Goal: Task Accomplishment & Management: Manage account settings

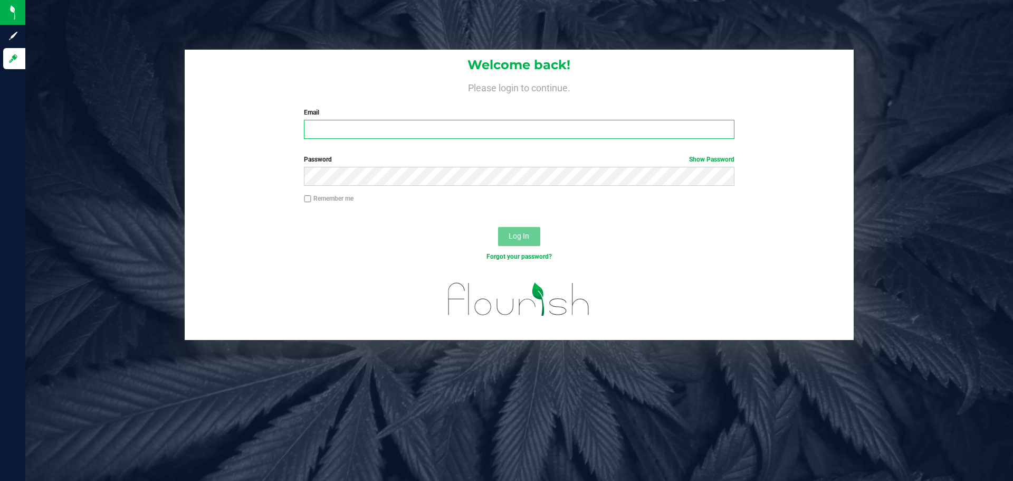
type input "jbach+metrc@ogeezbrands.com"
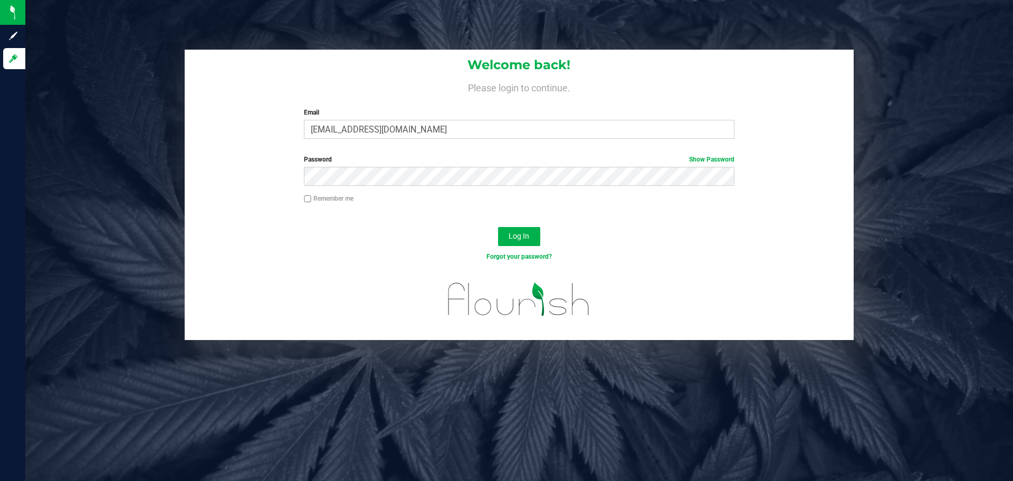
click at [663, 232] on div "Log In" at bounding box center [519, 239] width 669 height 35
click at [525, 228] on button "Log In" at bounding box center [519, 236] width 42 height 19
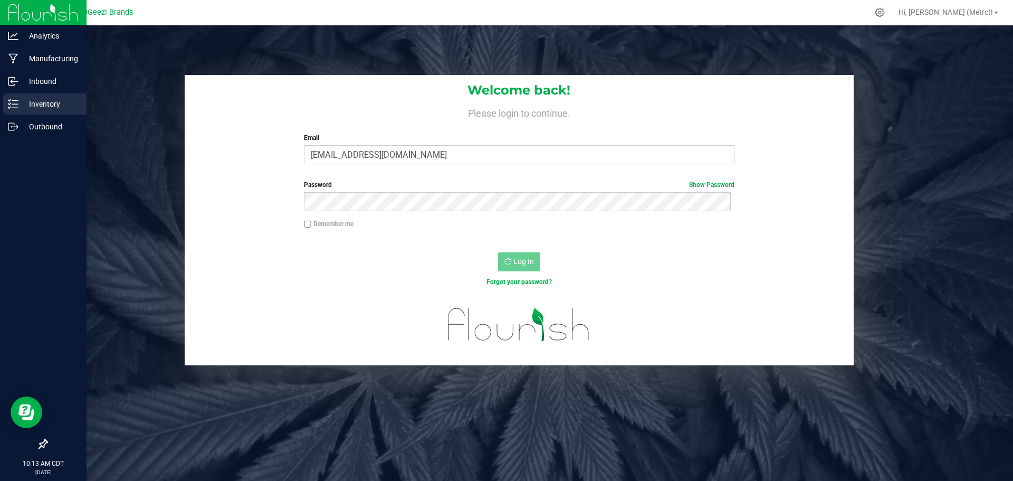
click at [8, 106] on icon at bounding box center [13, 104] width 11 height 11
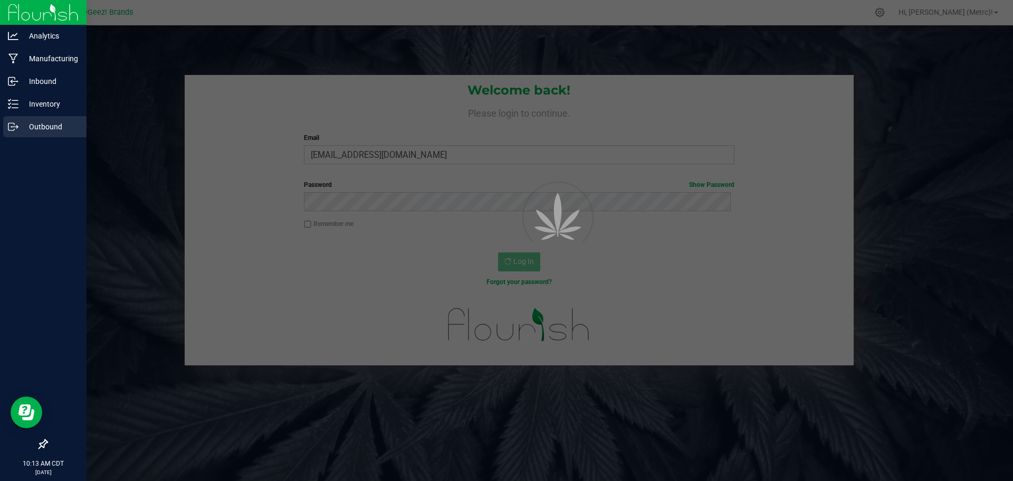
click at [50, 132] on p "Outbound" at bounding box center [49, 126] width 63 height 13
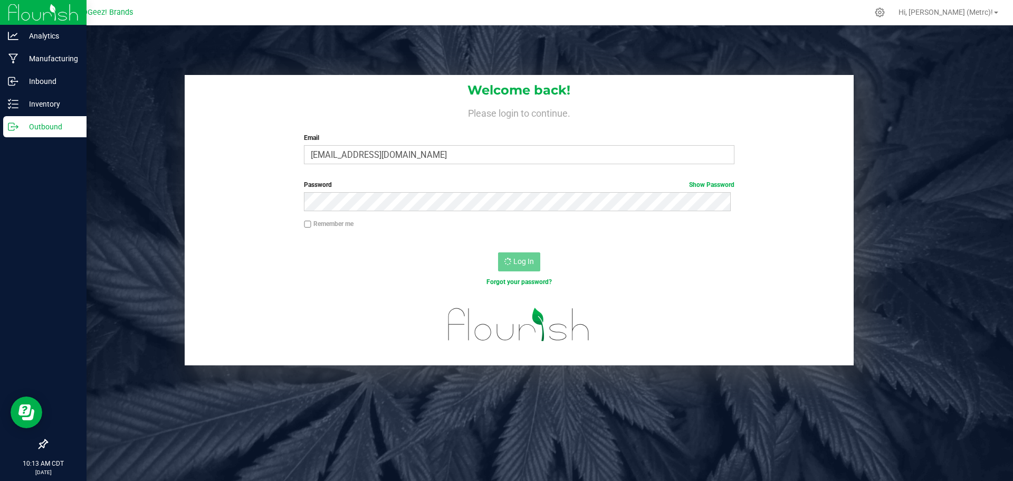
click at [33, 131] on p "Outbound" at bounding box center [49, 126] width 63 height 13
click at [44, 100] on p "Inventory" at bounding box center [49, 104] width 63 height 13
click at [43, 128] on p "Outbound" at bounding box center [49, 126] width 63 height 13
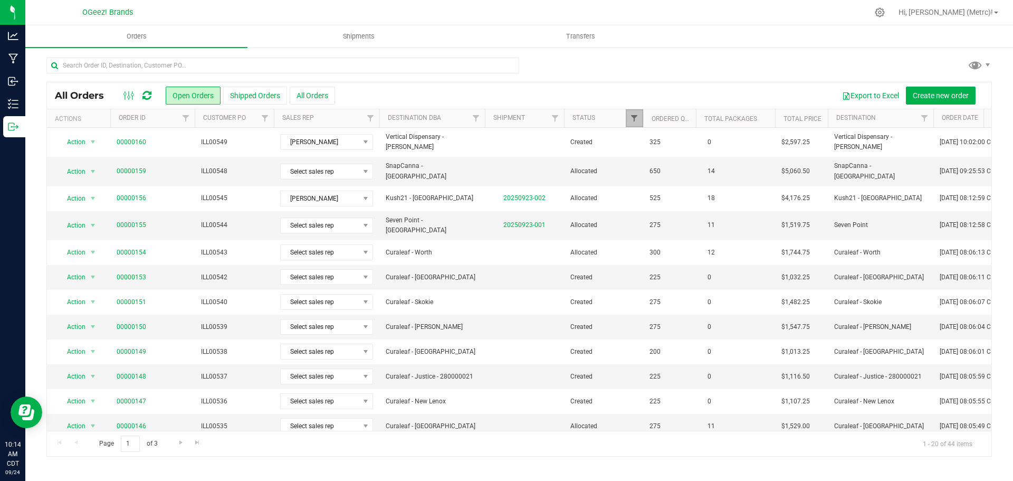
click at [638, 116] on span "Filter" at bounding box center [634, 118] width 8 height 8
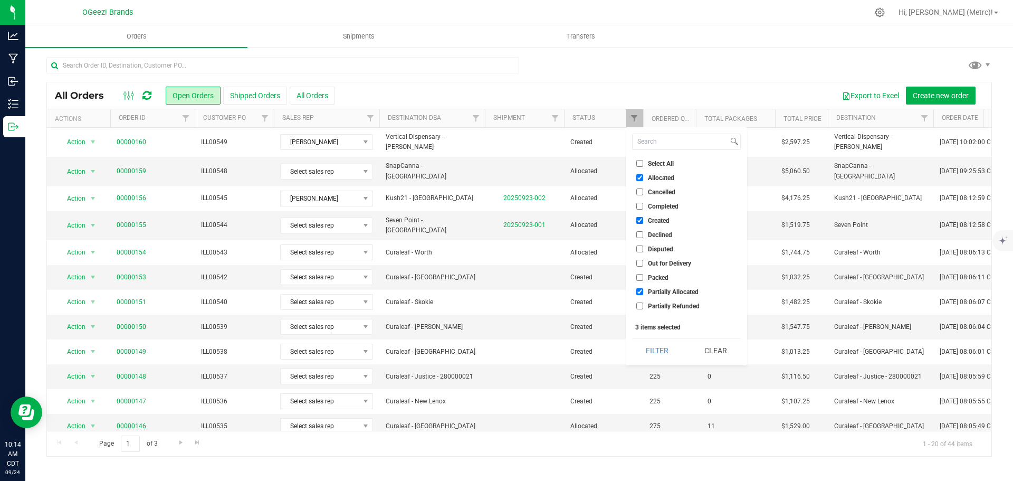
click at [643, 179] on input "Allocated" at bounding box center [639, 177] width 7 height 7
checkbox input "false"
click at [666, 351] on button "Filter" at bounding box center [657, 350] width 51 height 23
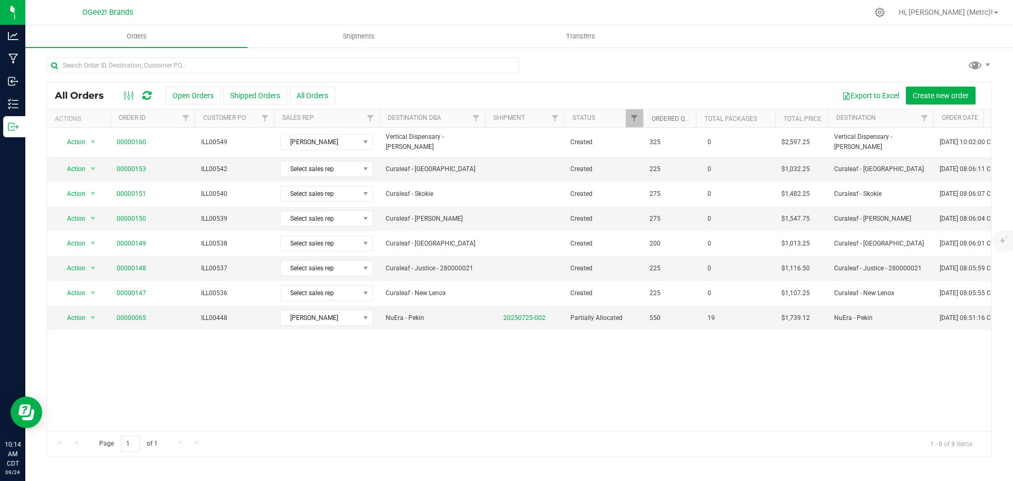
click at [670, 118] on link "Ordered qty" at bounding box center [672, 118] width 41 height 7
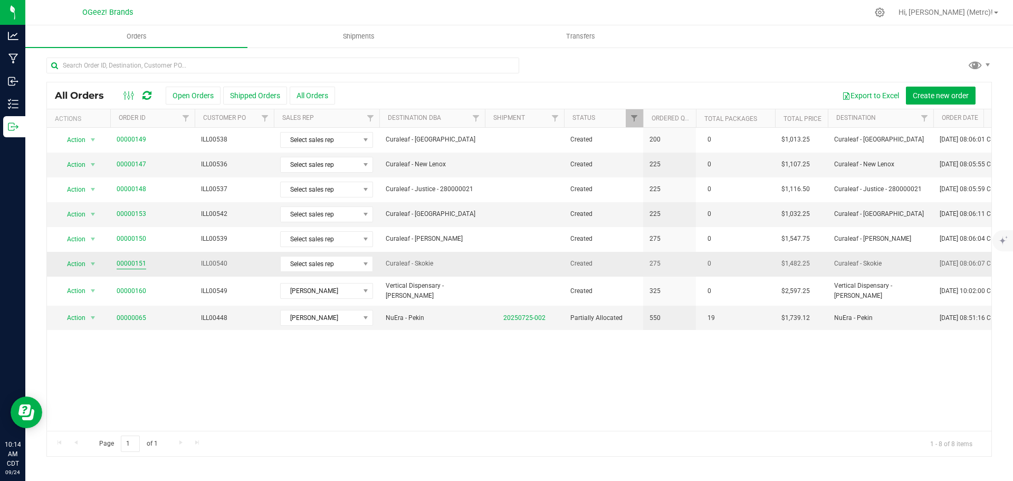
click at [141, 262] on link "00000151" at bounding box center [132, 264] width 30 height 10
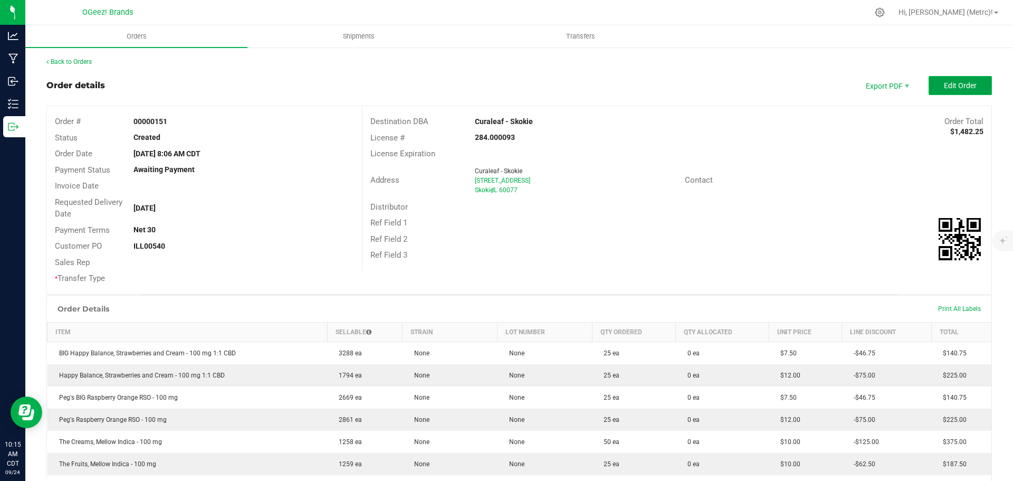
click at [962, 87] on span "Edit Order" at bounding box center [960, 85] width 33 height 8
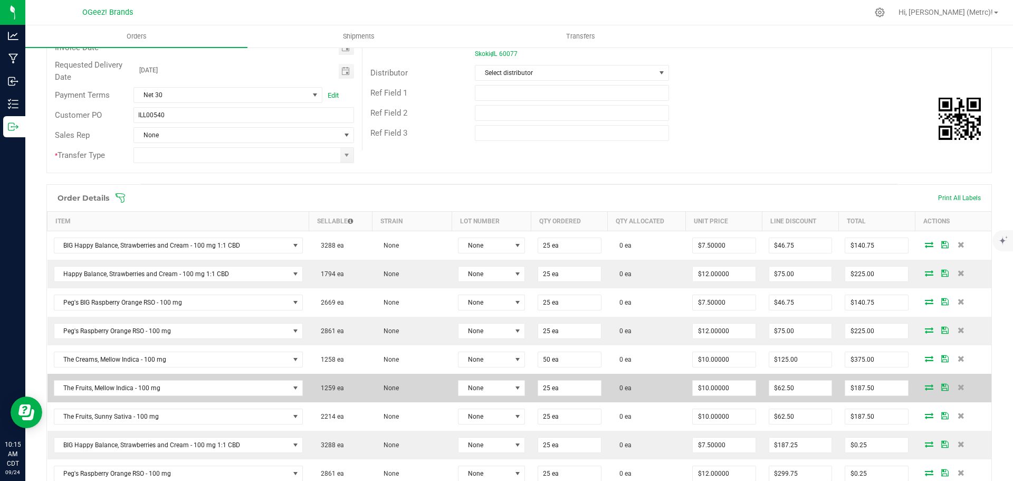
scroll to position [158, 0]
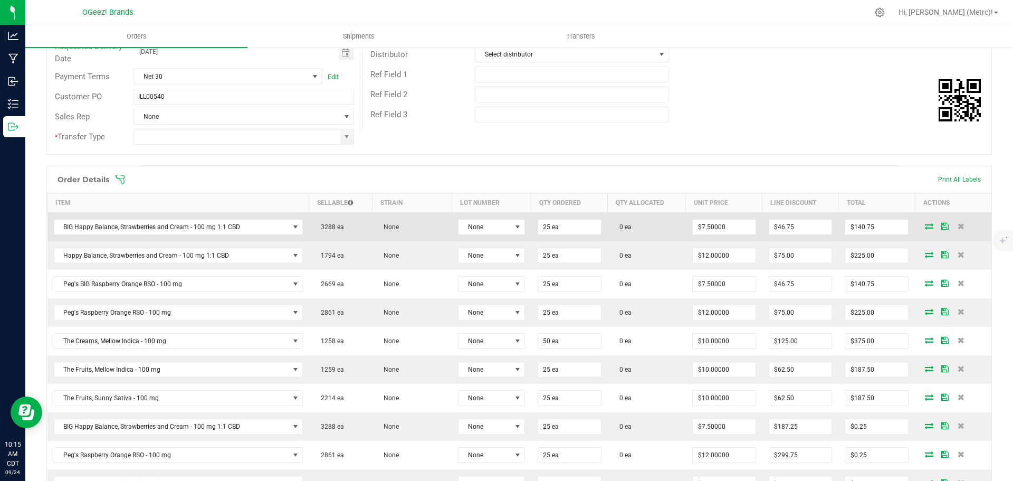
click at [925, 227] on icon at bounding box center [929, 226] width 8 height 6
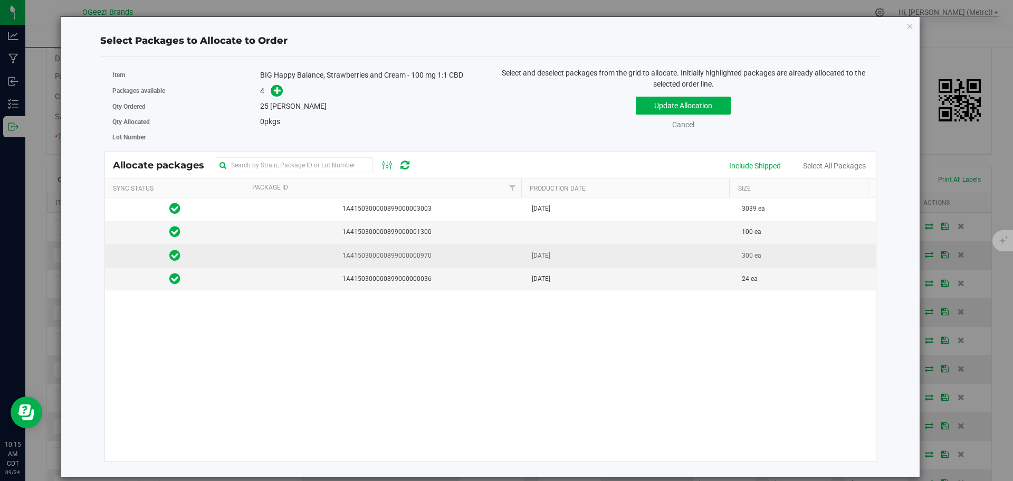
click at [436, 256] on span "1A4150300000899000000970" at bounding box center [385, 256] width 268 height 10
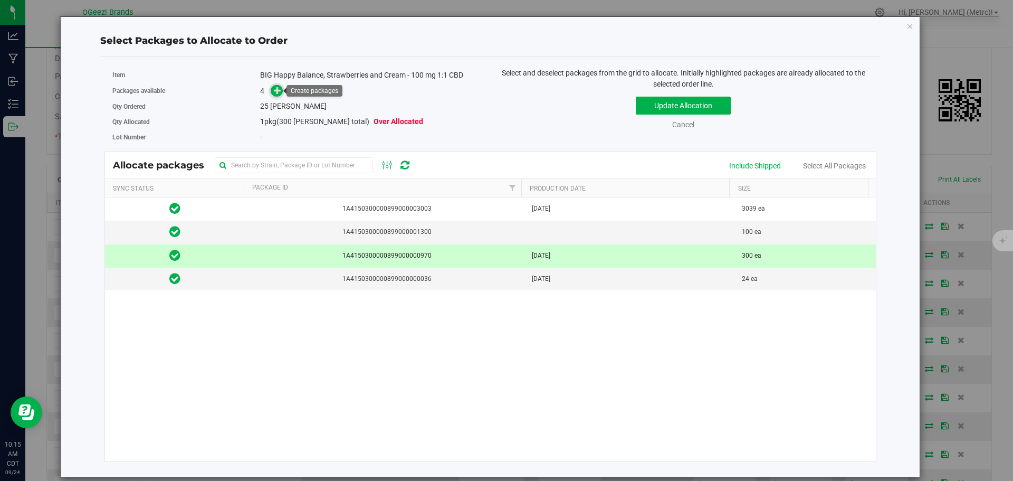
click at [281, 90] on icon at bounding box center [277, 90] width 7 height 7
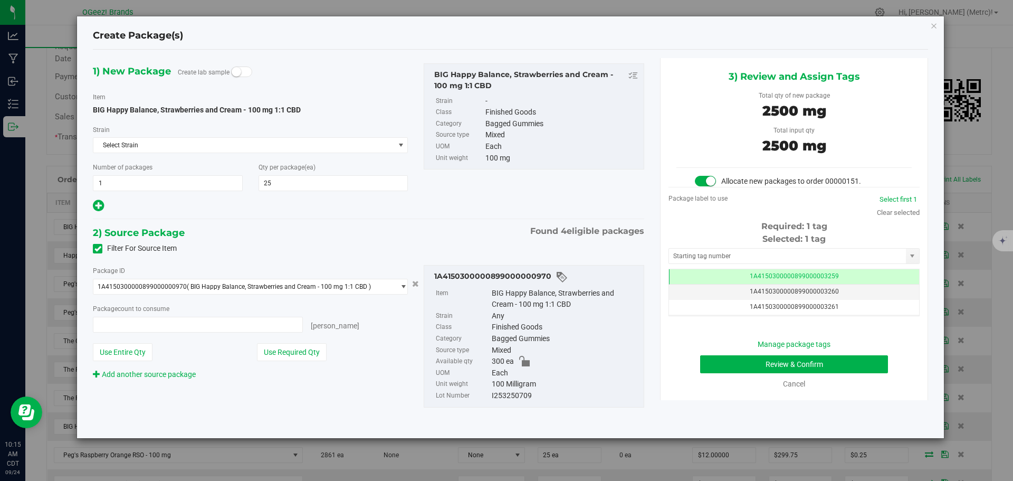
type input "25 ea"
click at [844, 362] on button "Review & Confirm" at bounding box center [794, 364] width 188 height 18
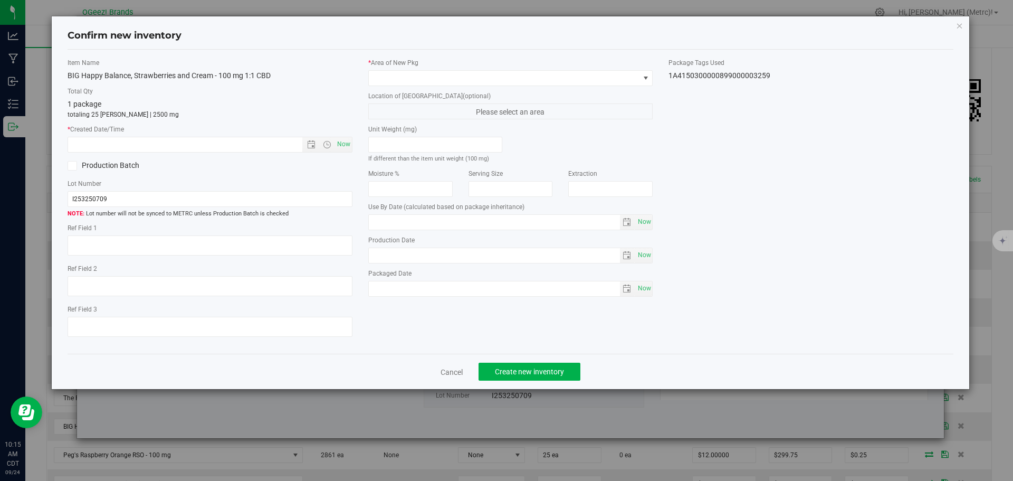
type input "Ethanol"
type input "[DATE]"
click at [349, 141] on span "Now" at bounding box center [344, 144] width 18 height 15
type input "9/24/2025 10:15 AM"
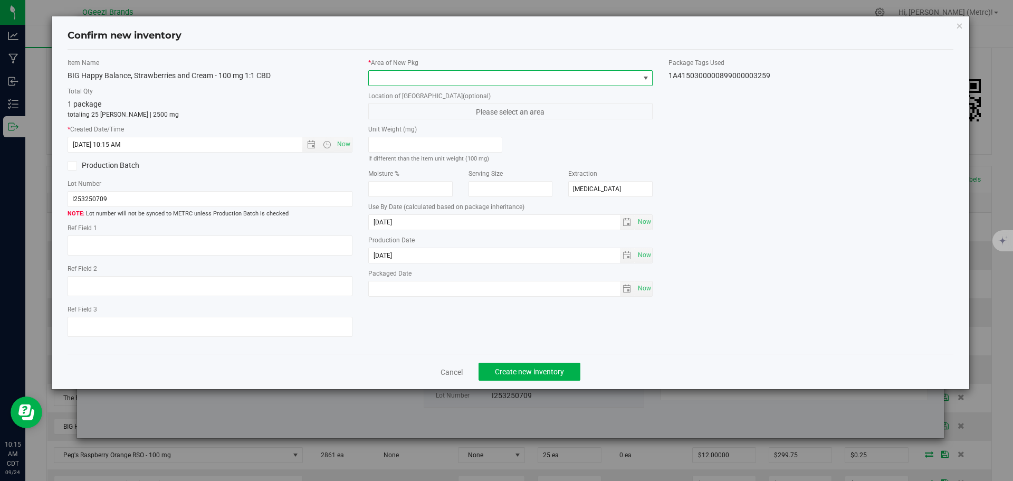
click at [422, 79] on span at bounding box center [504, 78] width 271 height 15
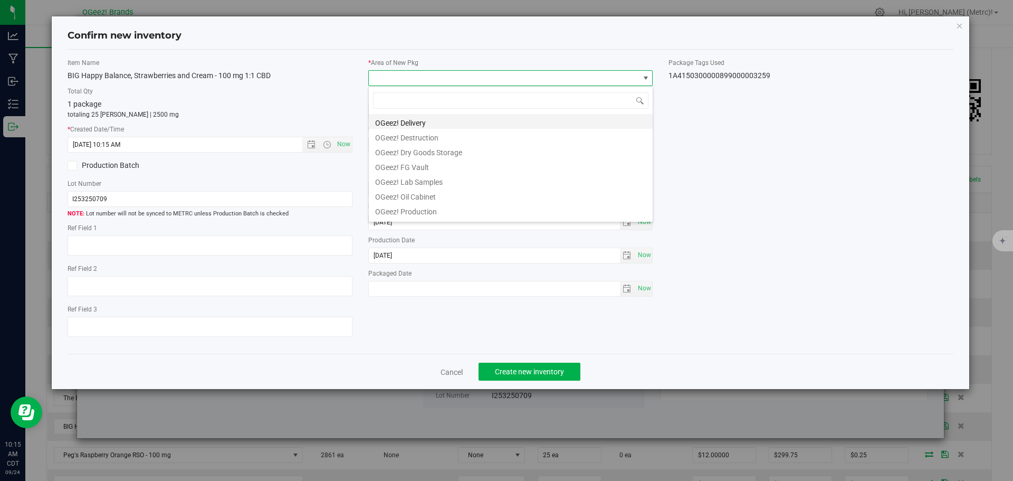
click at [437, 118] on li "OGeez! Delivery" at bounding box center [511, 121] width 284 height 15
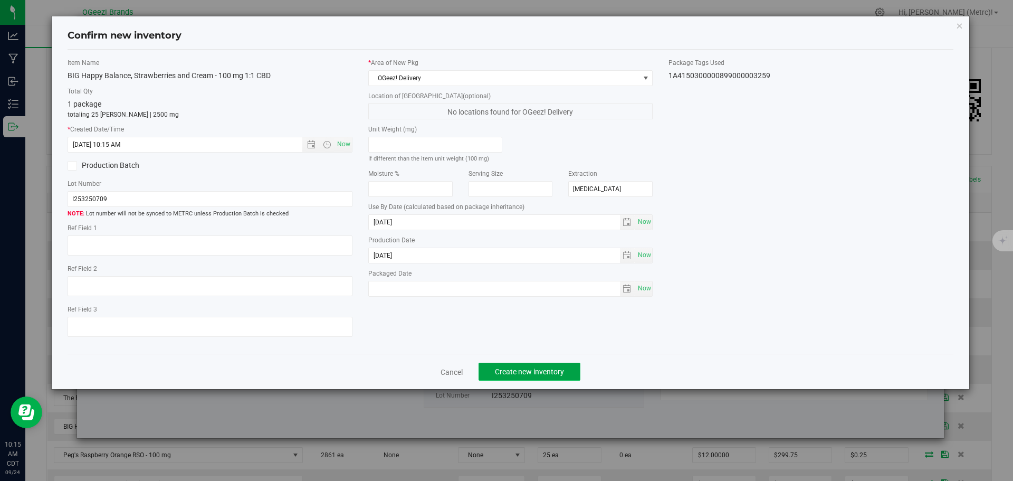
click at [553, 373] on span "Create new inventory" at bounding box center [529, 371] width 69 height 8
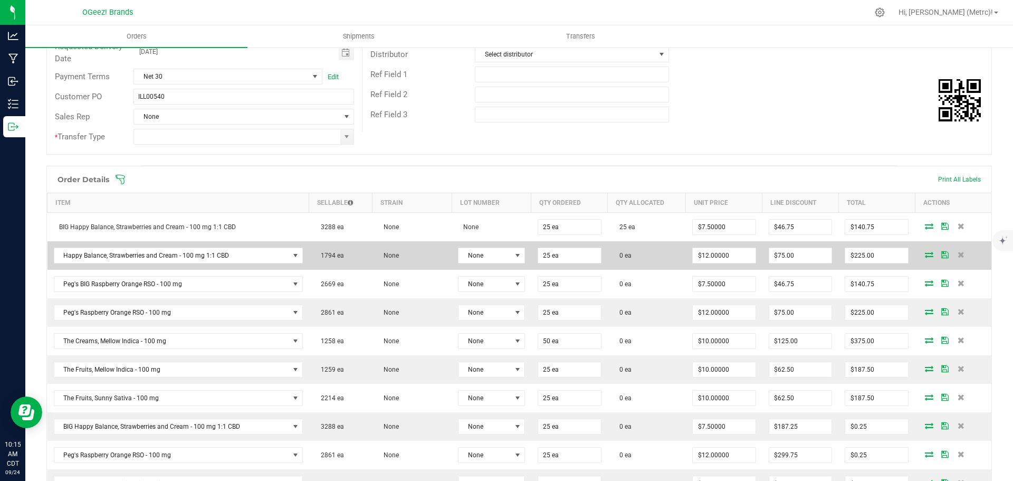
click at [925, 252] on icon at bounding box center [929, 254] width 8 height 6
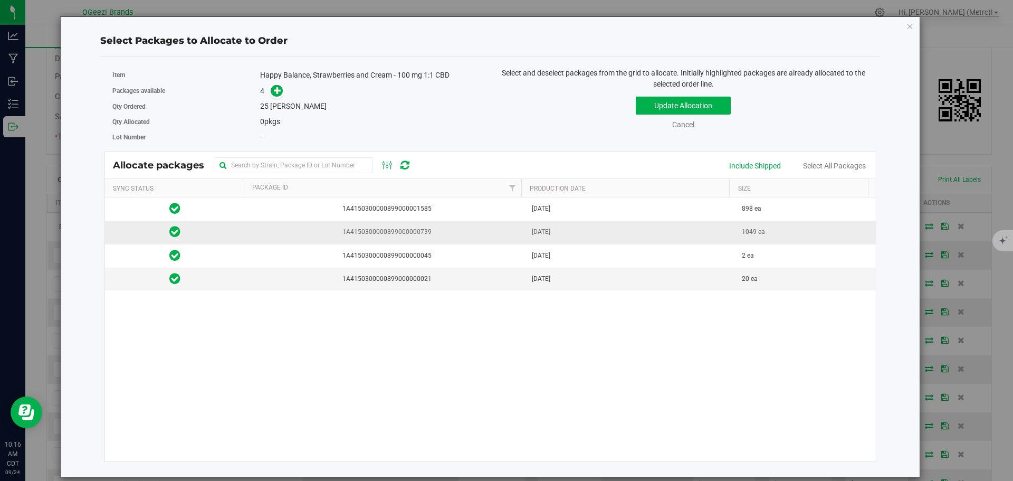
click at [362, 226] on td "1A4150300000899000000739" at bounding box center [385, 232] width 281 height 23
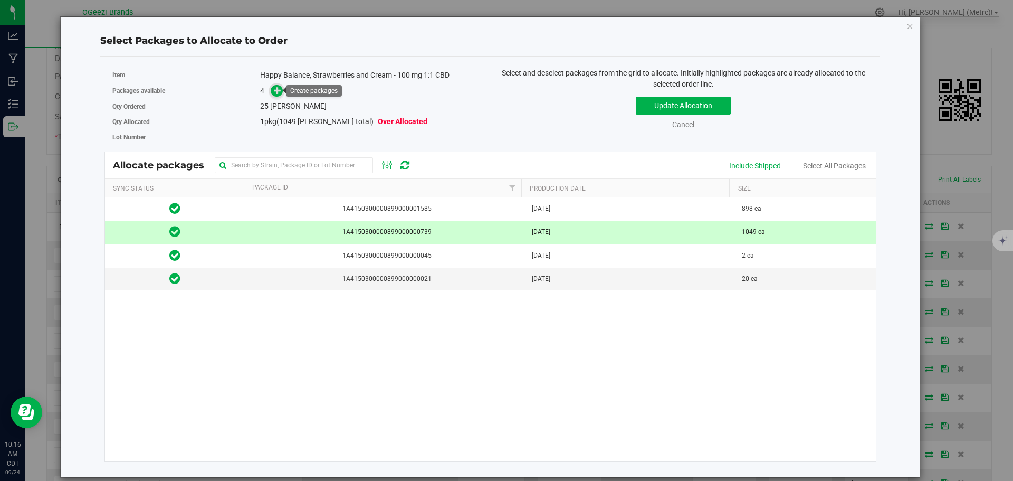
click at [276, 87] on icon at bounding box center [277, 90] width 7 height 7
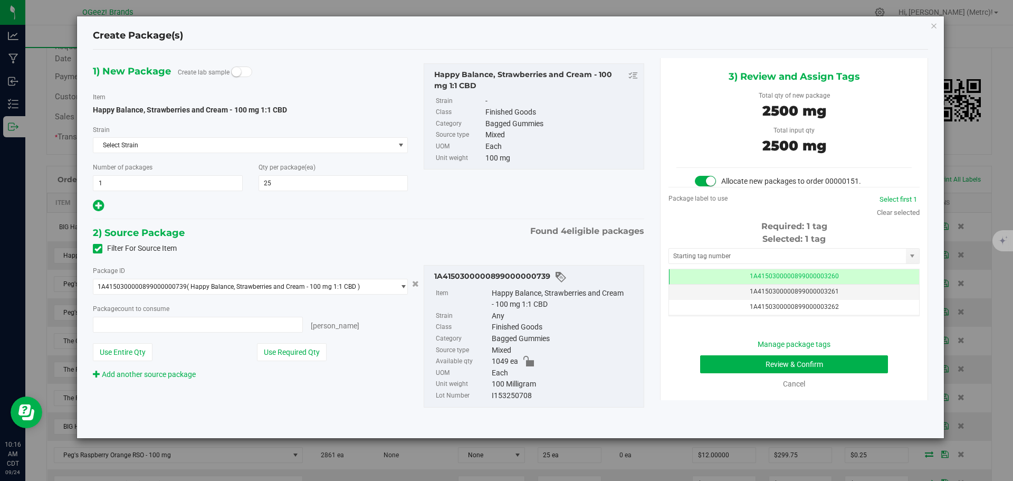
type input "25 ea"
click at [849, 361] on button "Review & Confirm" at bounding box center [794, 364] width 188 height 18
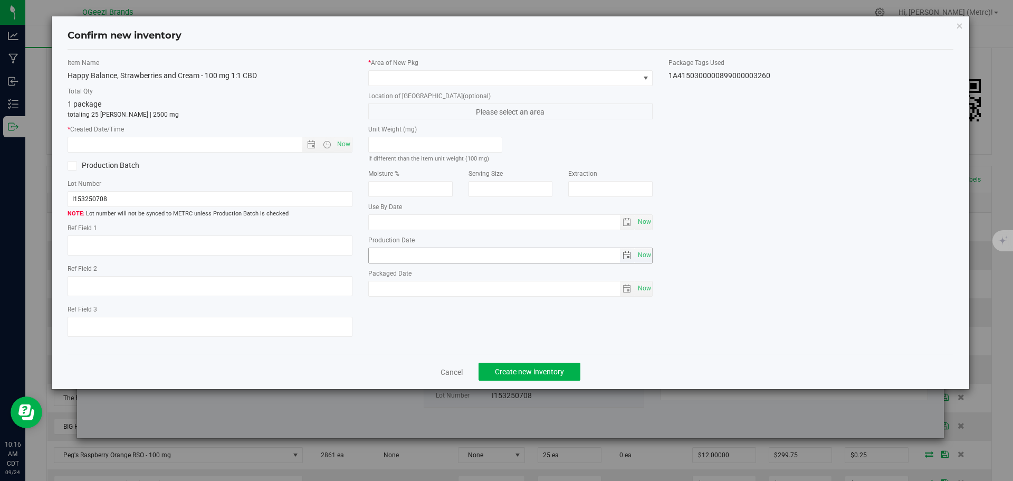
type input "Ethanol"
type input "[DATE]"
click at [347, 146] on span "Now" at bounding box center [344, 144] width 18 height 15
type input "9/24/2025 10:16 AM"
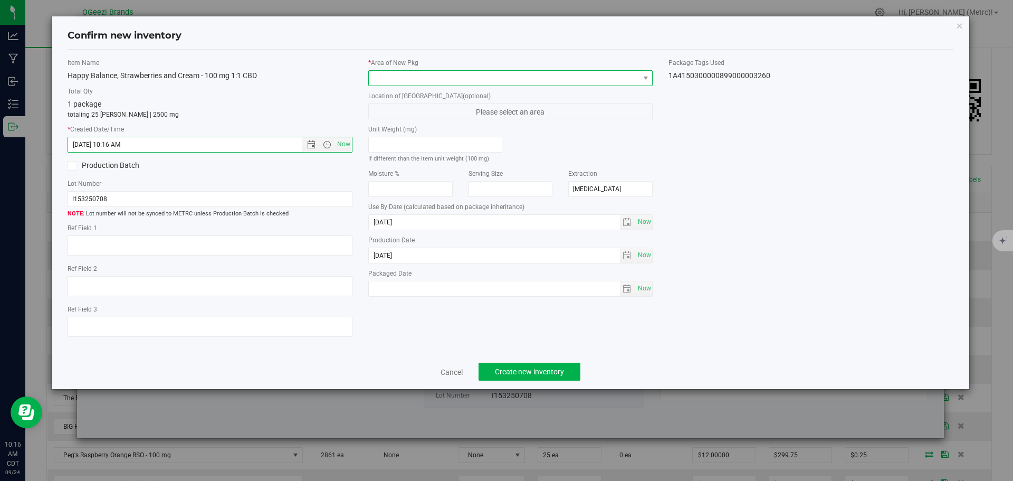
click at [428, 77] on span at bounding box center [504, 78] width 271 height 15
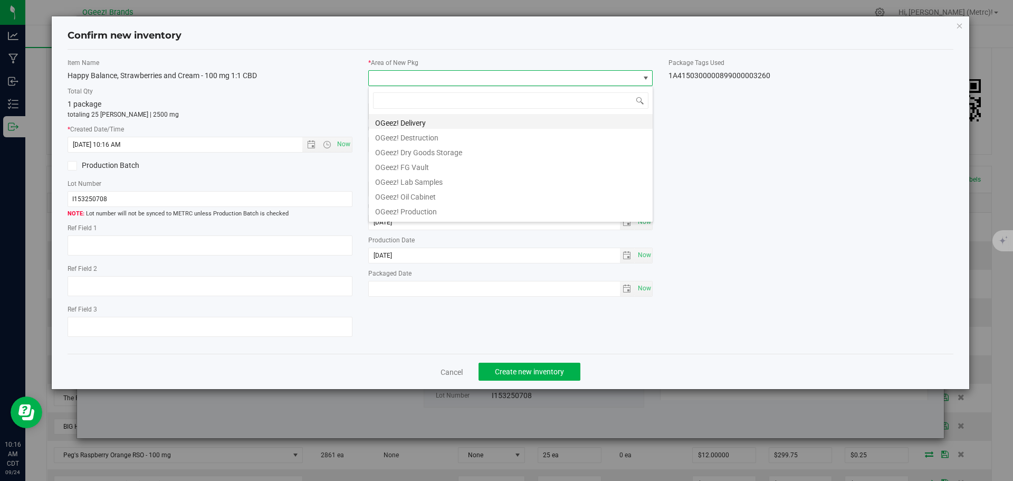
click at [450, 117] on li "OGeez! Delivery" at bounding box center [511, 121] width 284 height 15
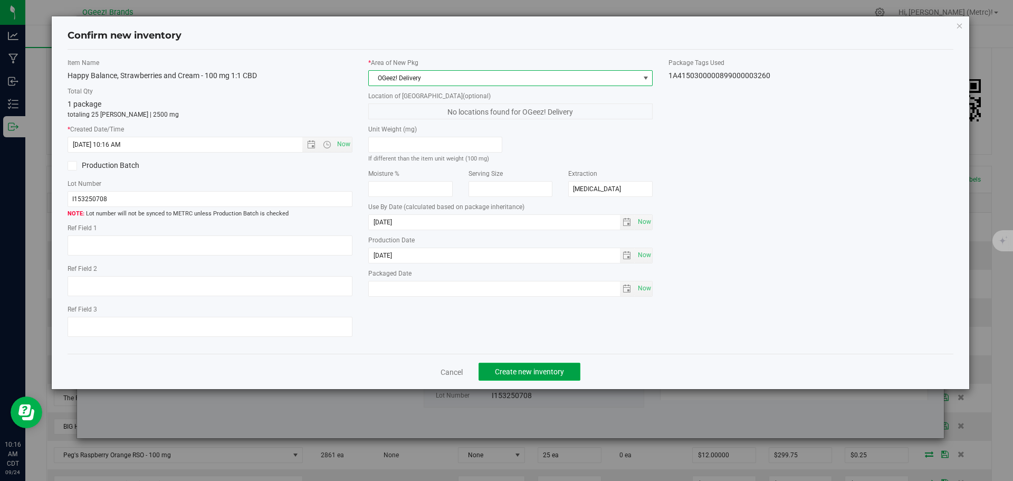
click at [556, 367] on span "Create new inventory" at bounding box center [529, 371] width 69 height 8
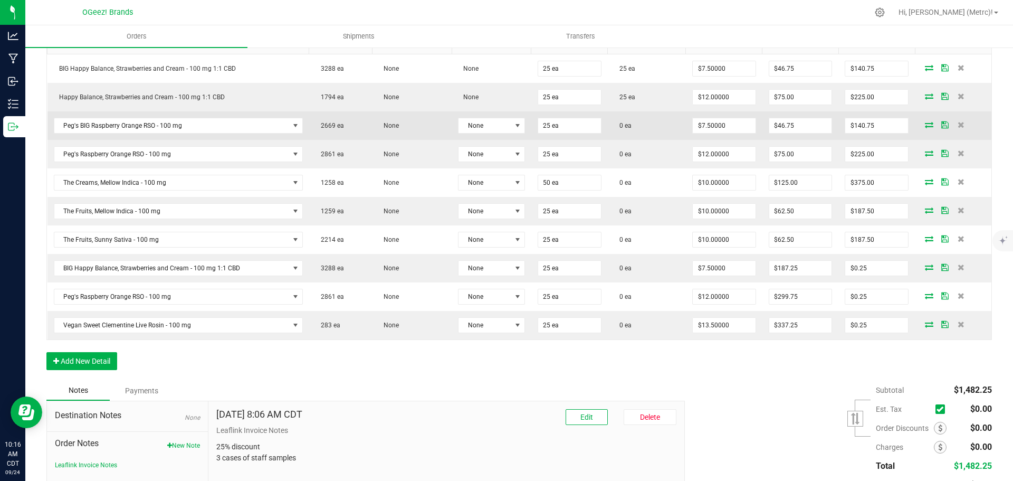
click at [925, 126] on icon at bounding box center [929, 124] width 8 height 6
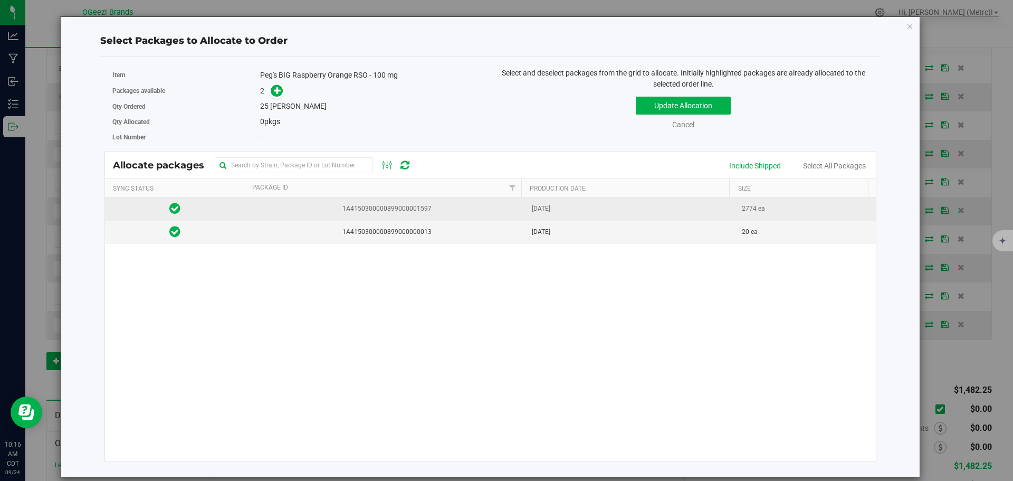
click at [484, 214] on span "1A4150300000899000001597" at bounding box center [385, 209] width 268 height 10
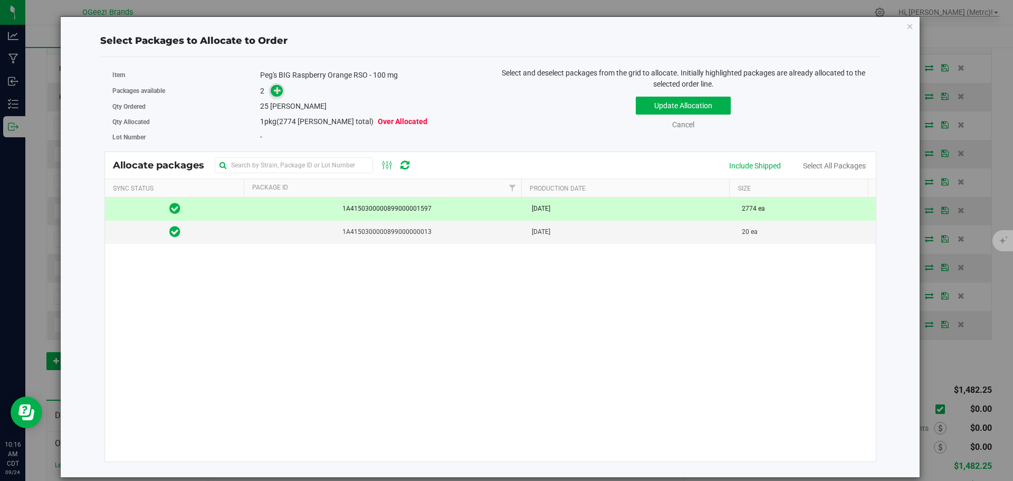
click at [278, 88] on icon at bounding box center [277, 90] width 7 height 7
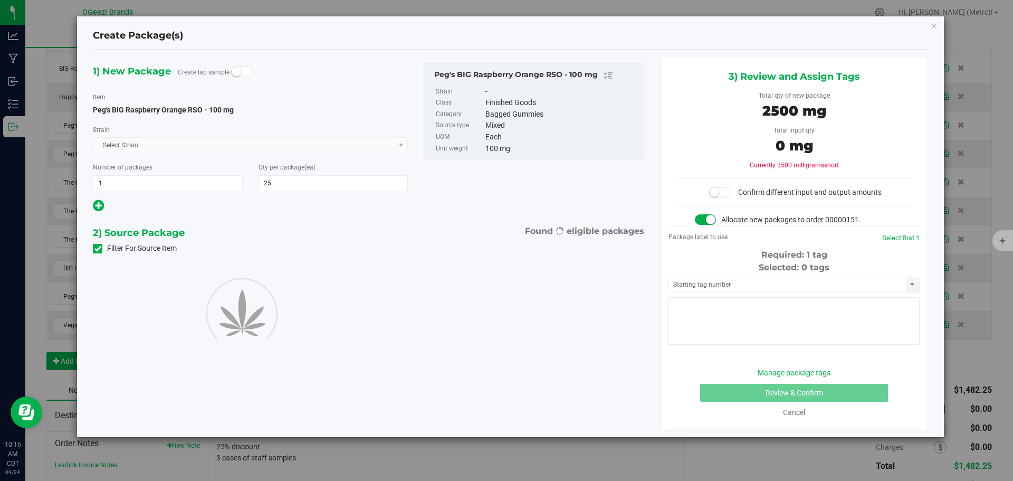
type input "25"
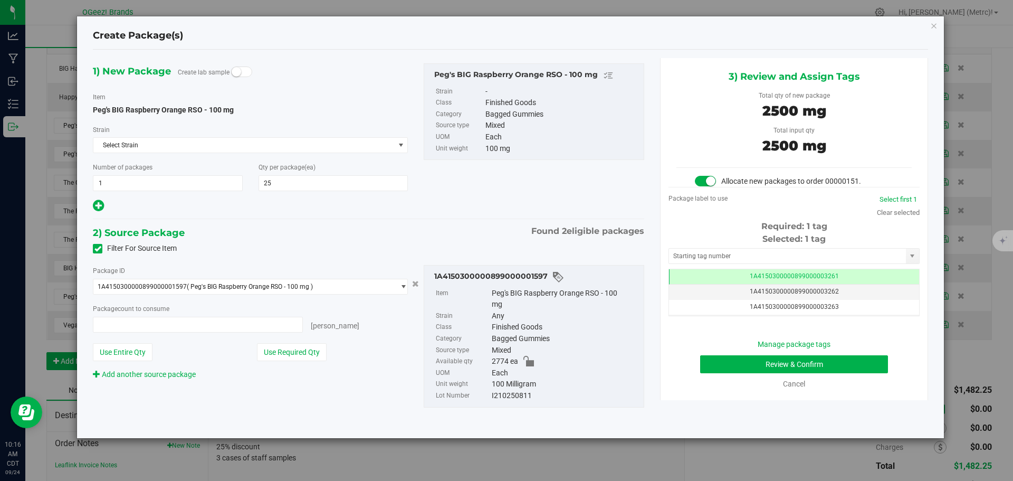
type input "25 ea"
click at [828, 360] on button "Review & Confirm" at bounding box center [794, 364] width 188 height 18
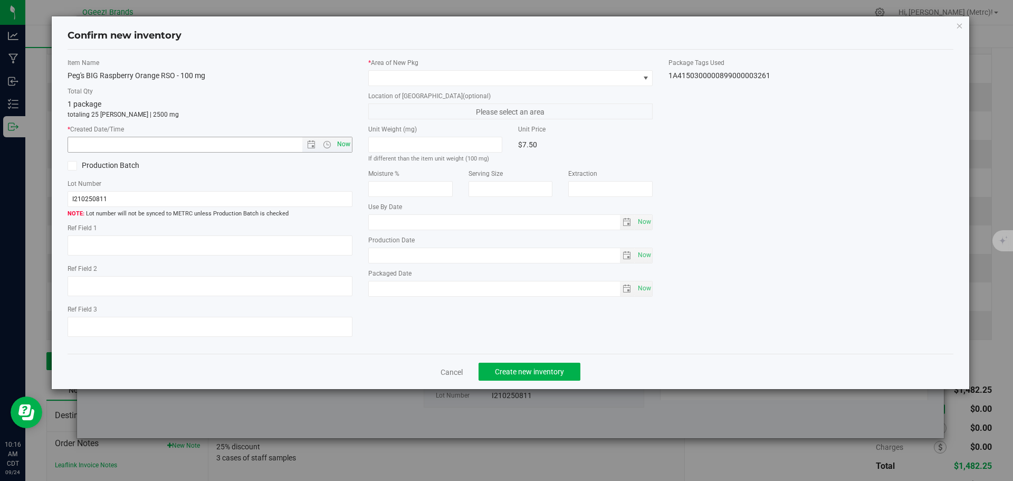
type input "Ethanol"
type input "[DATE]"
click at [348, 145] on span "Now" at bounding box center [344, 144] width 18 height 15
type input "9/24/2025 10:16 AM"
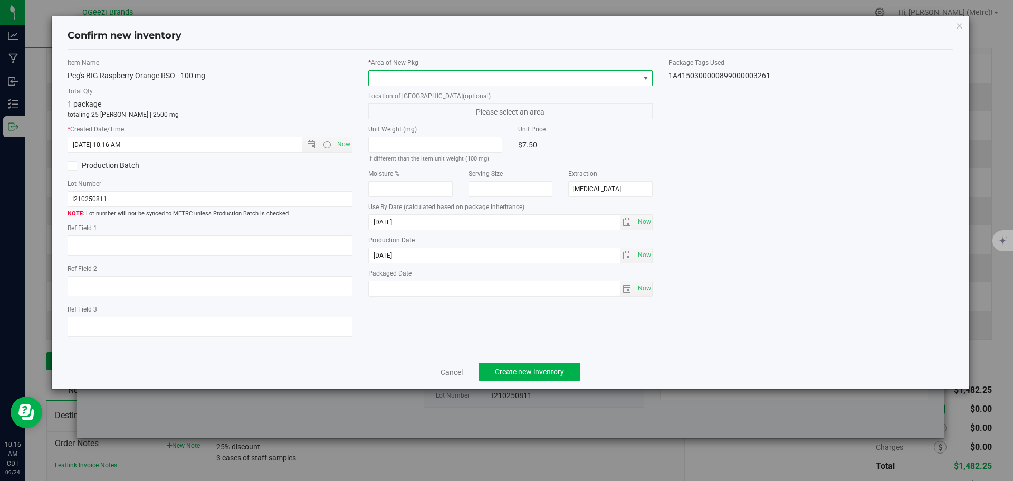
click at [406, 81] on span at bounding box center [504, 78] width 271 height 15
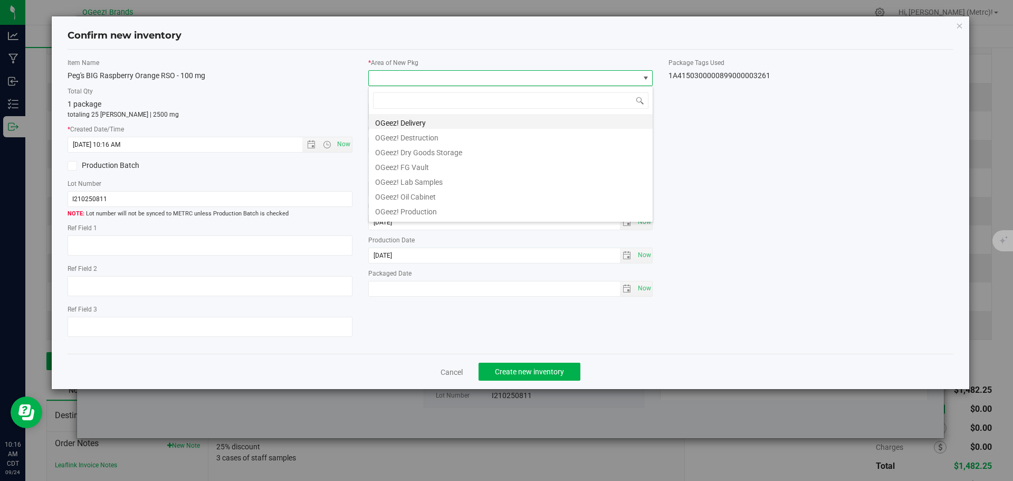
click at [419, 118] on li "OGeez! Delivery" at bounding box center [511, 121] width 284 height 15
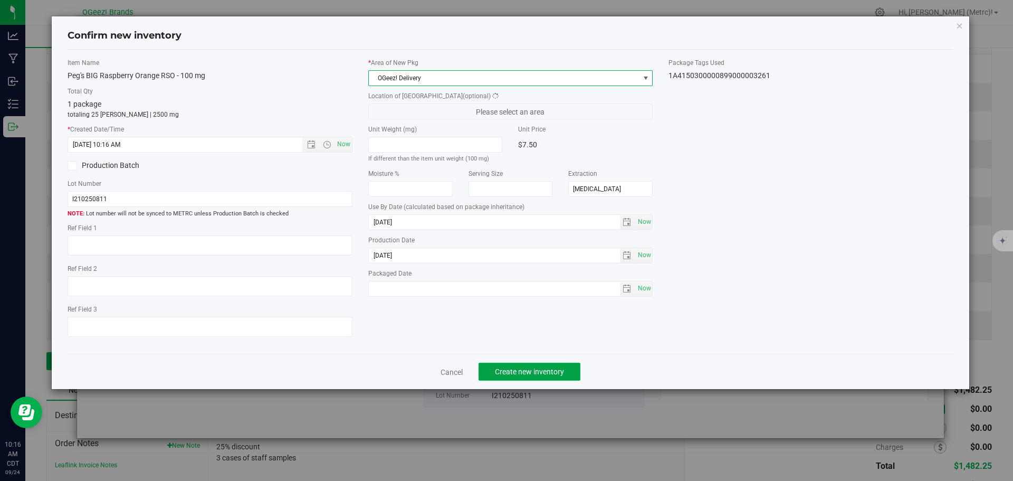
click at [532, 368] on span "Create new inventory" at bounding box center [529, 371] width 69 height 8
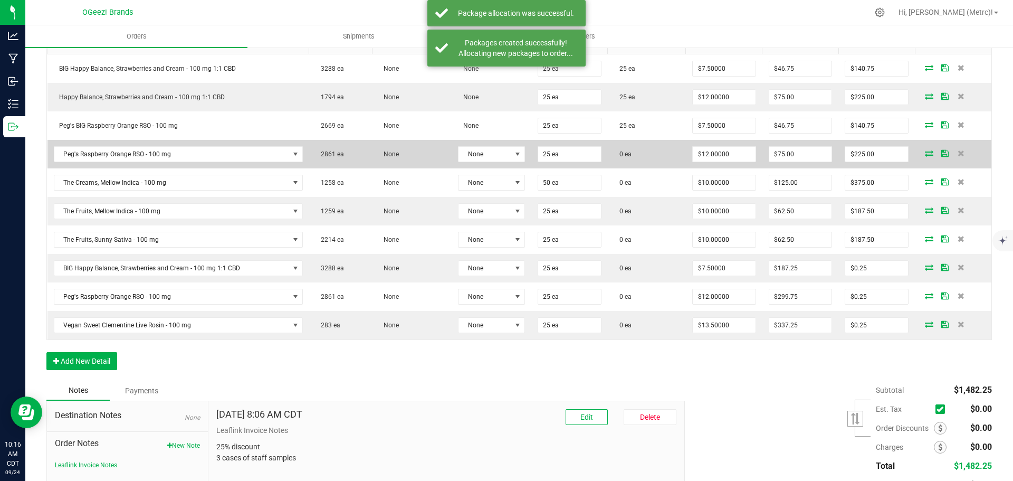
click at [925, 155] on icon at bounding box center [929, 153] width 8 height 6
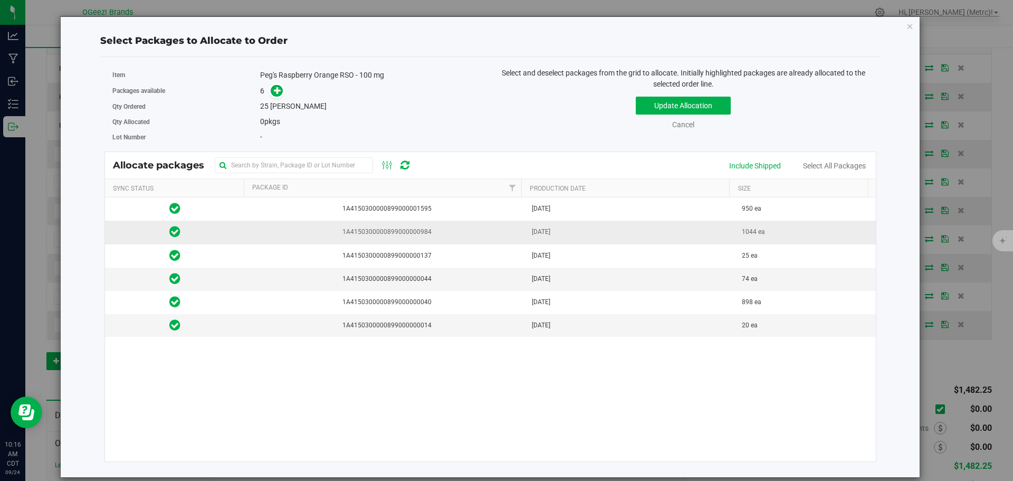
click at [374, 223] on td "1A4150300000899000000984" at bounding box center [385, 232] width 281 height 23
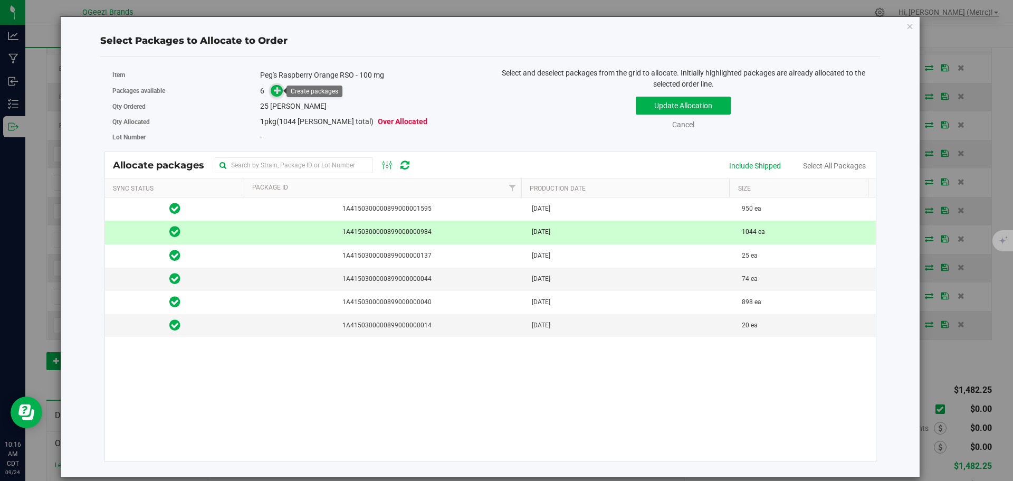
click at [278, 90] on icon at bounding box center [277, 90] width 7 height 7
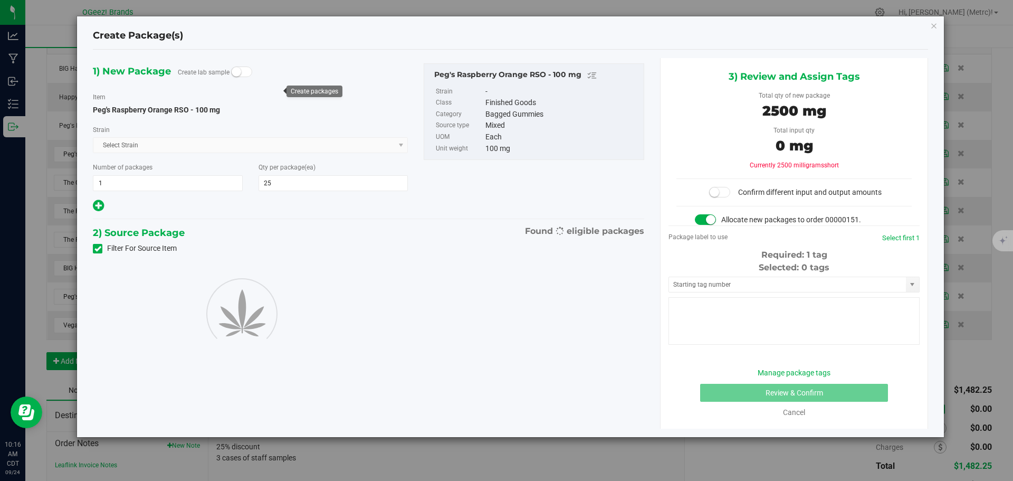
type input "25"
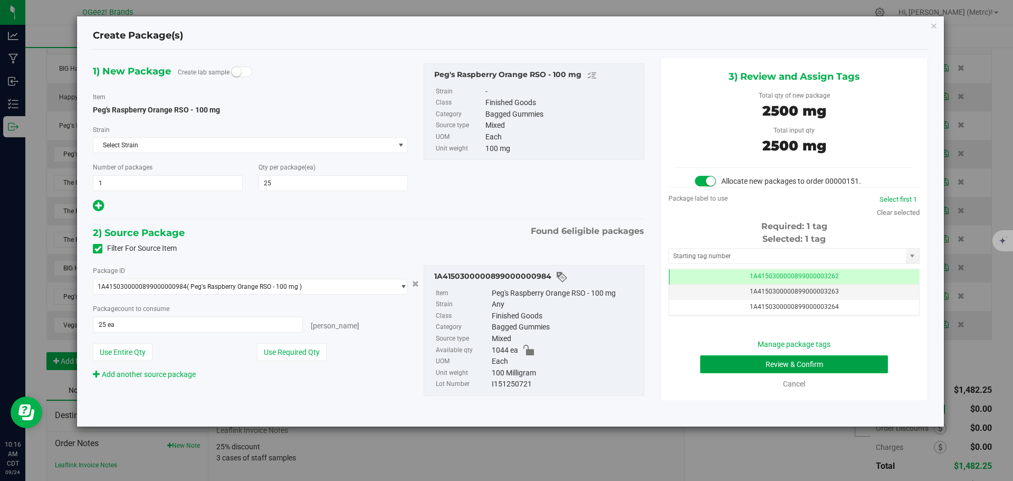
click at [820, 358] on button "Review & Confirm" at bounding box center [794, 364] width 188 height 18
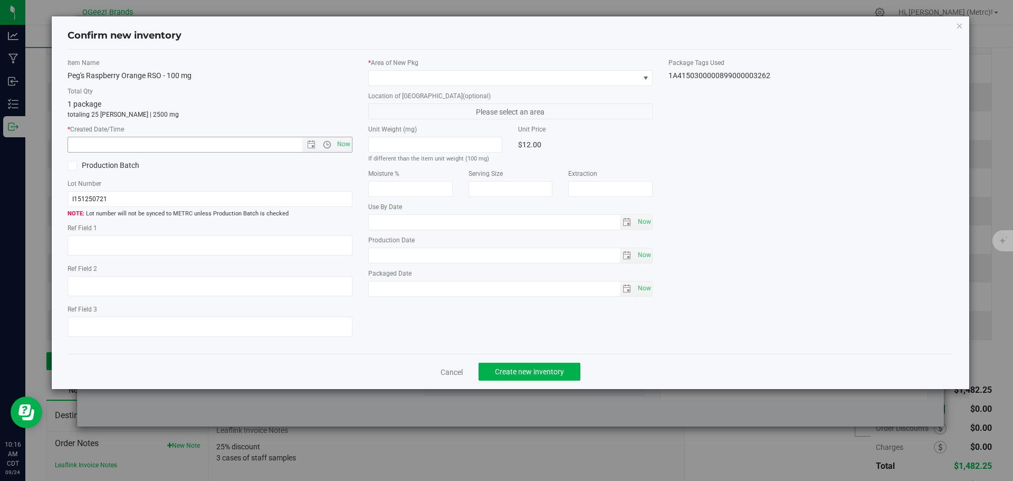
type input "Ethanol"
type input "[DATE]"
click at [347, 140] on span "Now" at bounding box center [344, 144] width 18 height 15
type input "9/24/2025 10:16 AM"
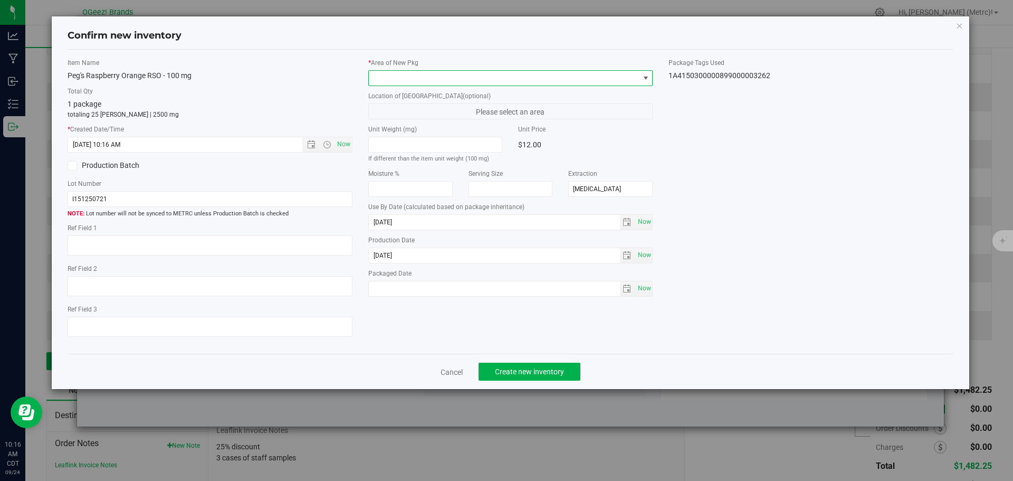
click at [467, 81] on span at bounding box center [504, 78] width 271 height 15
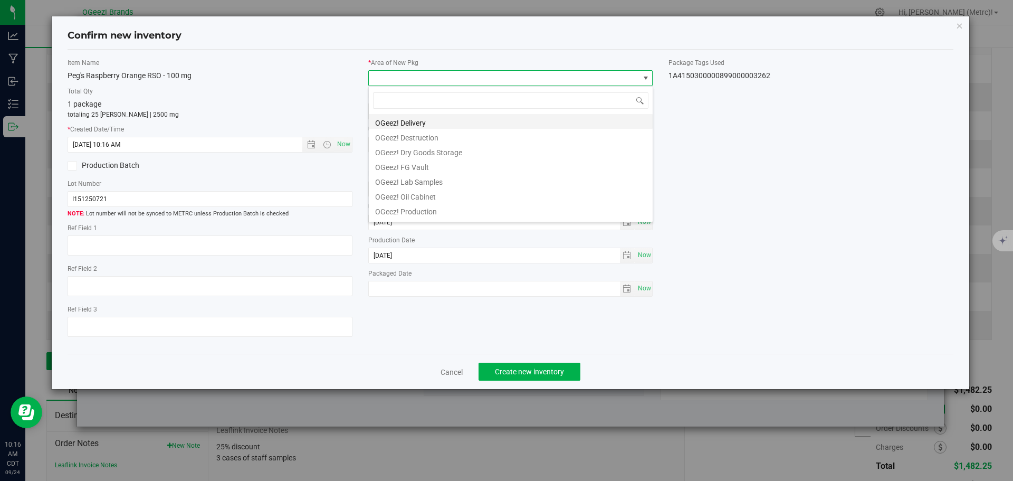
click at [469, 116] on li "OGeez! Delivery" at bounding box center [511, 121] width 284 height 15
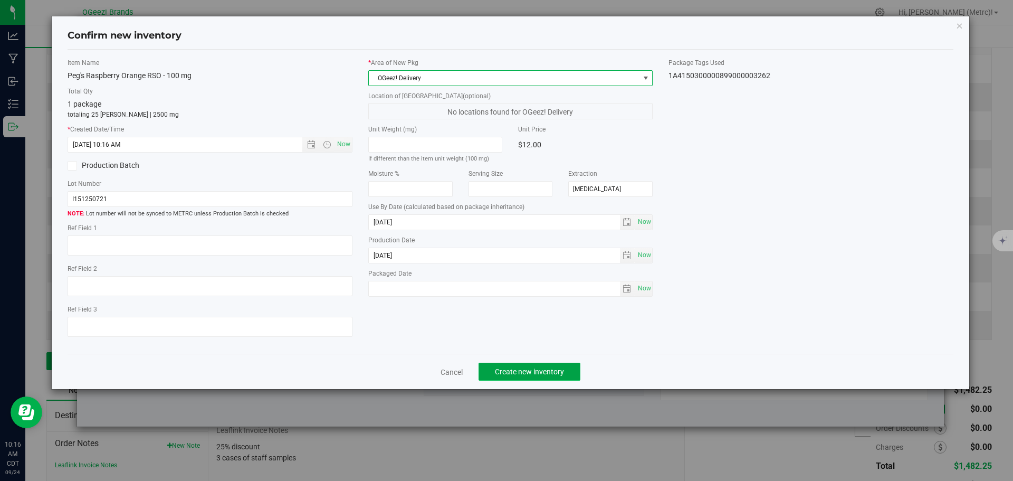
click at [550, 367] on span "Create new inventory" at bounding box center [529, 371] width 69 height 8
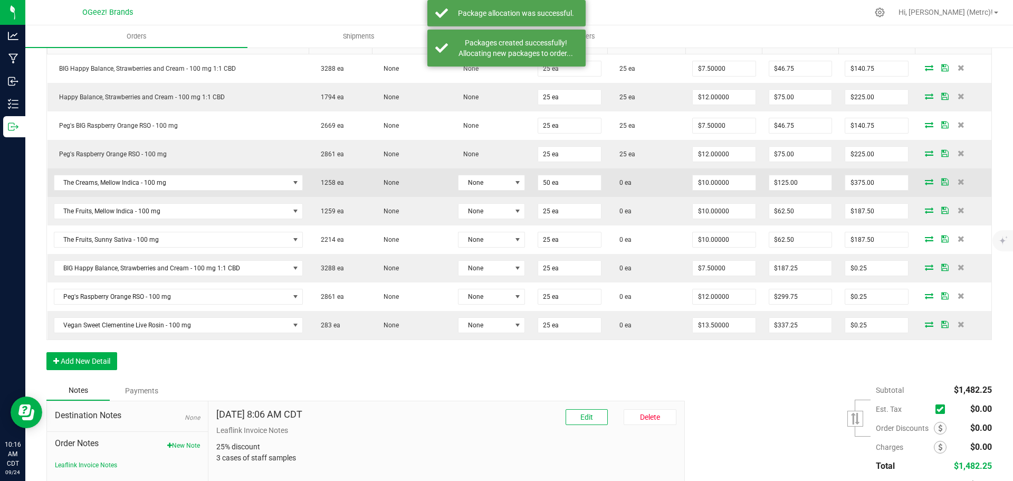
click at [925, 180] on icon at bounding box center [929, 181] width 8 height 6
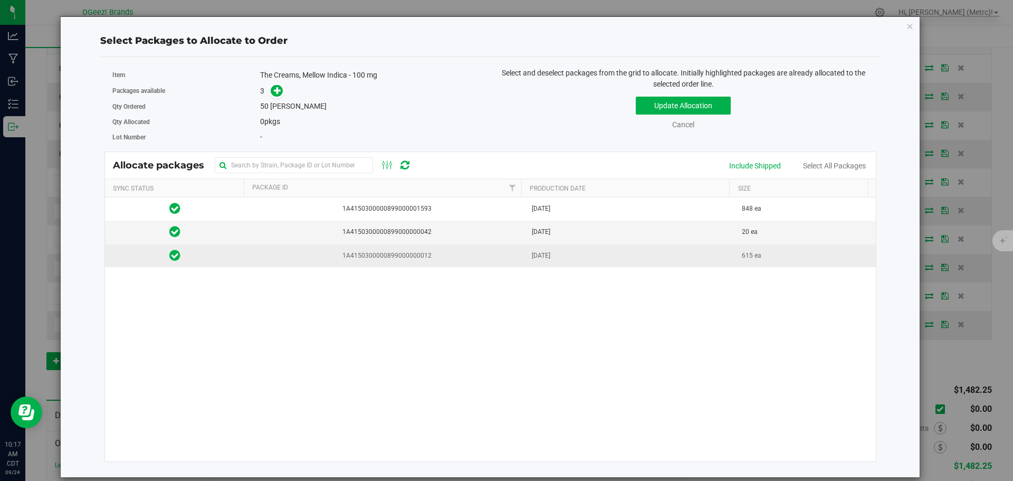
click at [428, 256] on span "1A4150300000899000000012" at bounding box center [385, 256] width 268 height 10
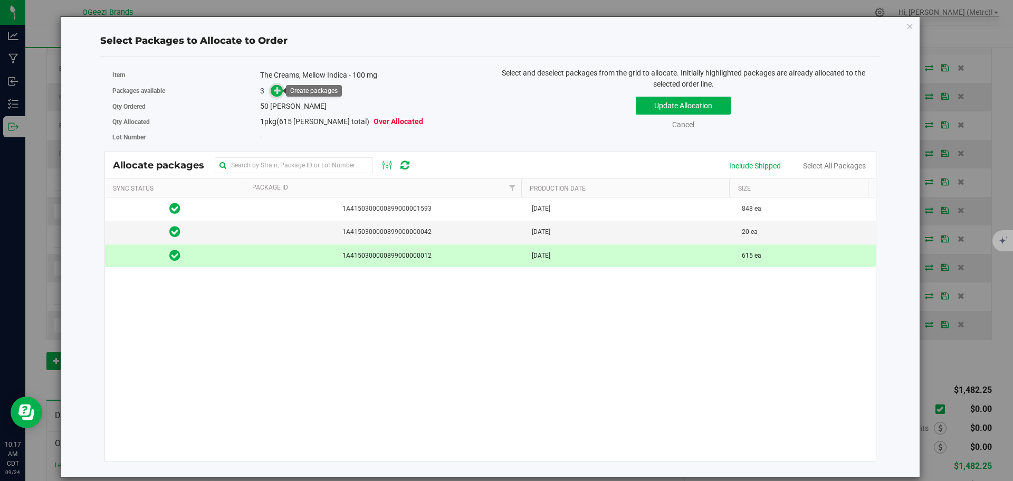
click at [279, 93] on icon at bounding box center [277, 90] width 7 height 7
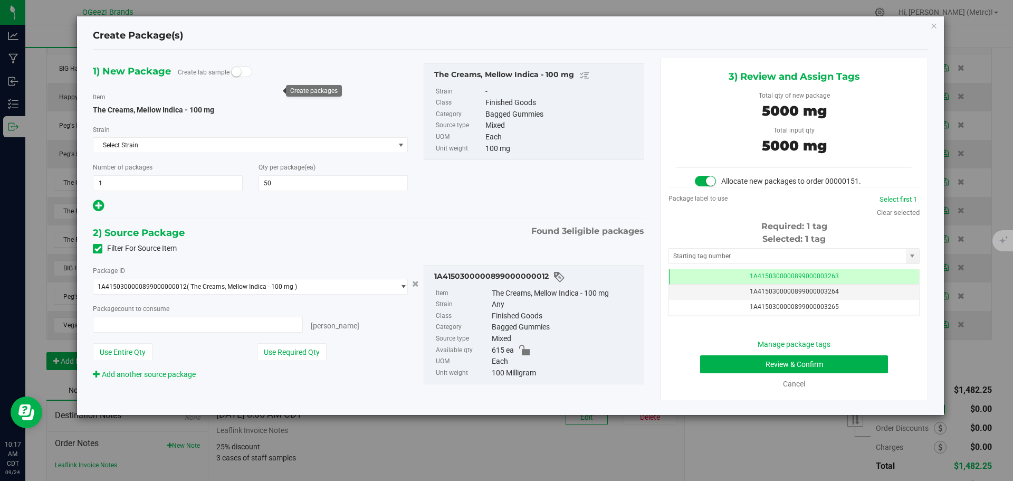
type input "50 ea"
click at [798, 367] on button "Review & Confirm" at bounding box center [794, 364] width 188 height 18
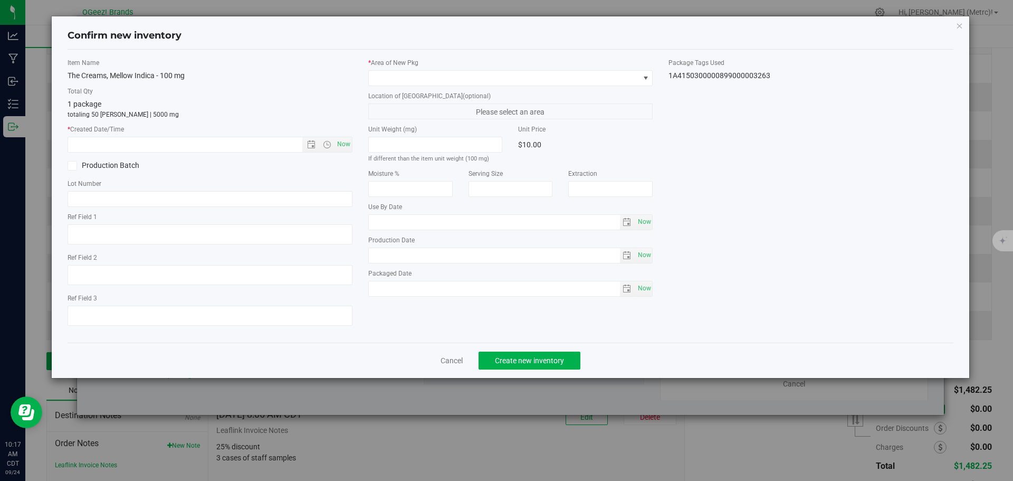
type input "Ethanol"
type input "[DATE]"
click at [342, 142] on span "Now" at bounding box center [344, 144] width 18 height 15
type input "9/24/2025 10:17 AM"
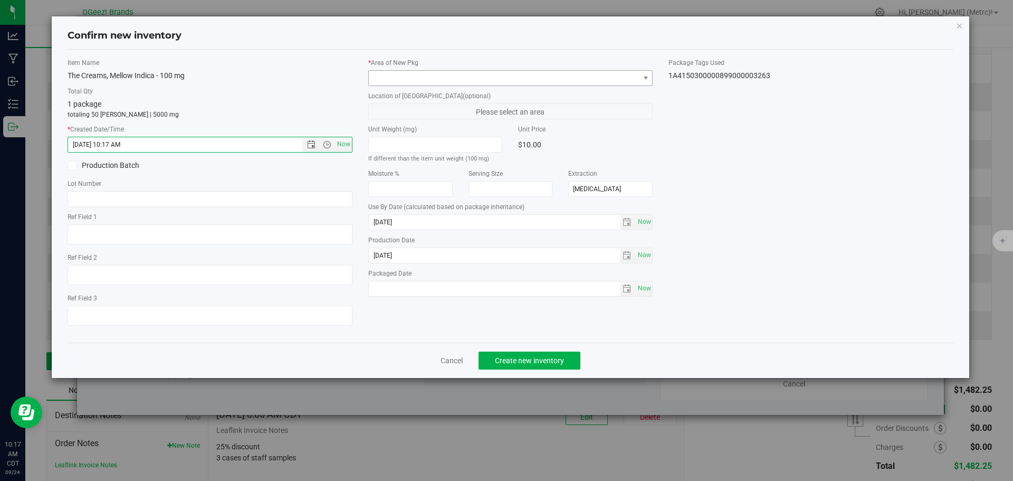
click at [399, 69] on div "* Area of New Pkg" at bounding box center [510, 72] width 285 height 28
click at [400, 73] on span at bounding box center [504, 78] width 271 height 15
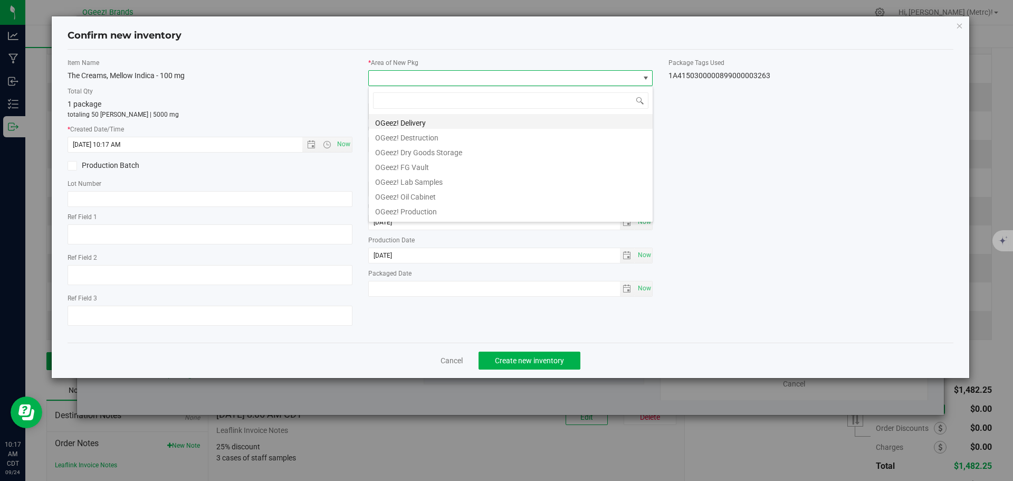
click at [427, 123] on li "OGeez! Delivery" at bounding box center [511, 121] width 284 height 15
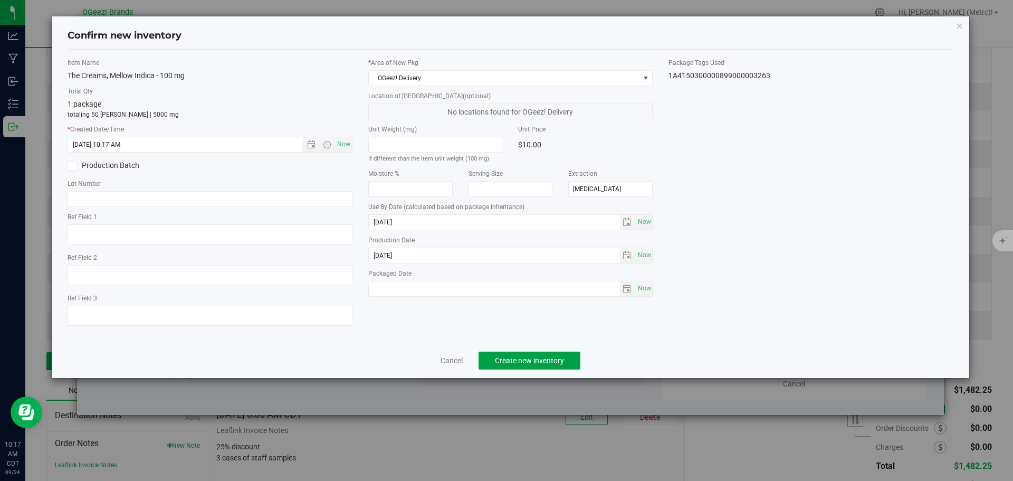
click at [535, 360] on span "Create new inventory" at bounding box center [529, 360] width 69 height 8
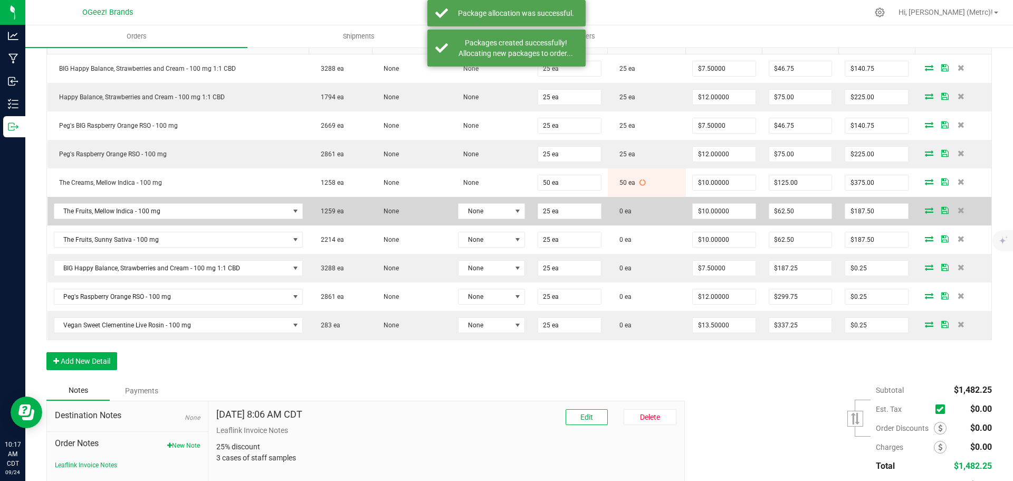
click at [925, 208] on icon at bounding box center [929, 210] width 8 height 6
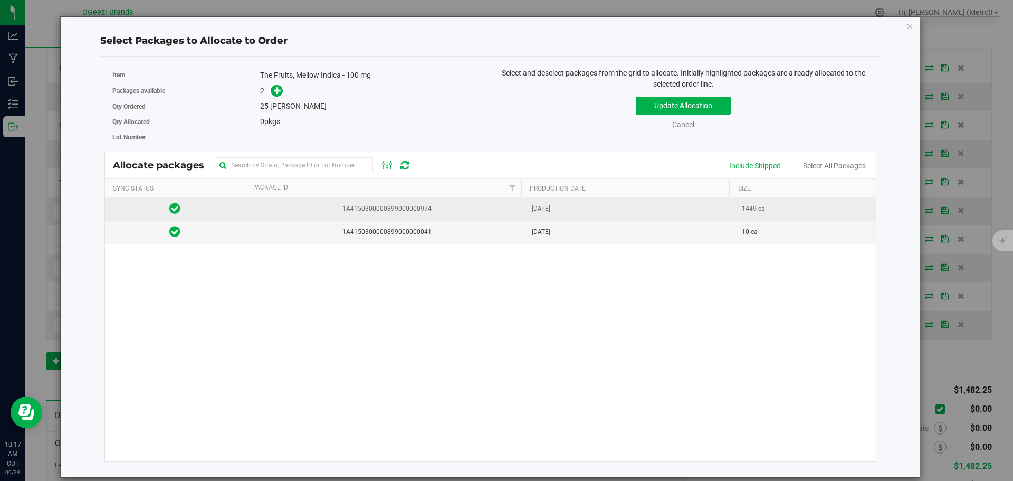
click at [456, 207] on span "1A4150300000899000000974" at bounding box center [385, 209] width 268 height 10
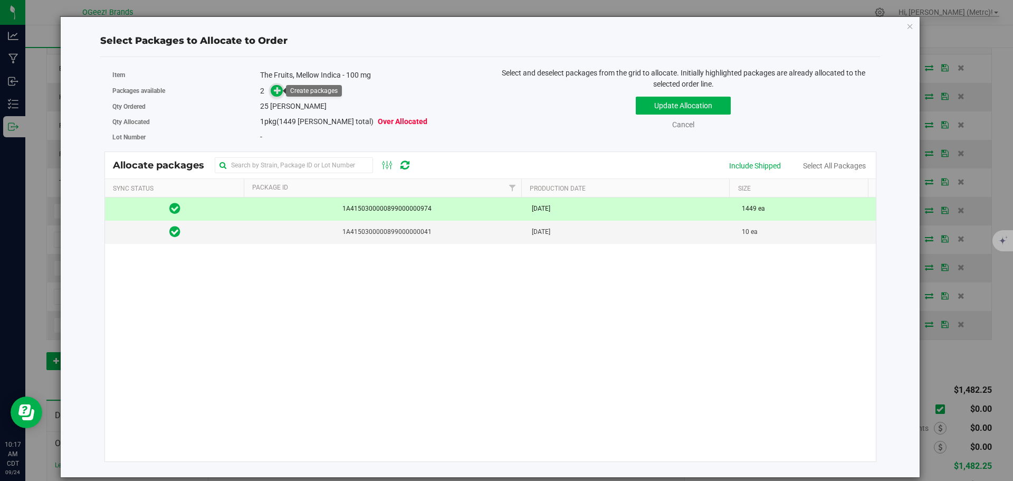
click at [278, 90] on icon at bounding box center [277, 90] width 7 height 7
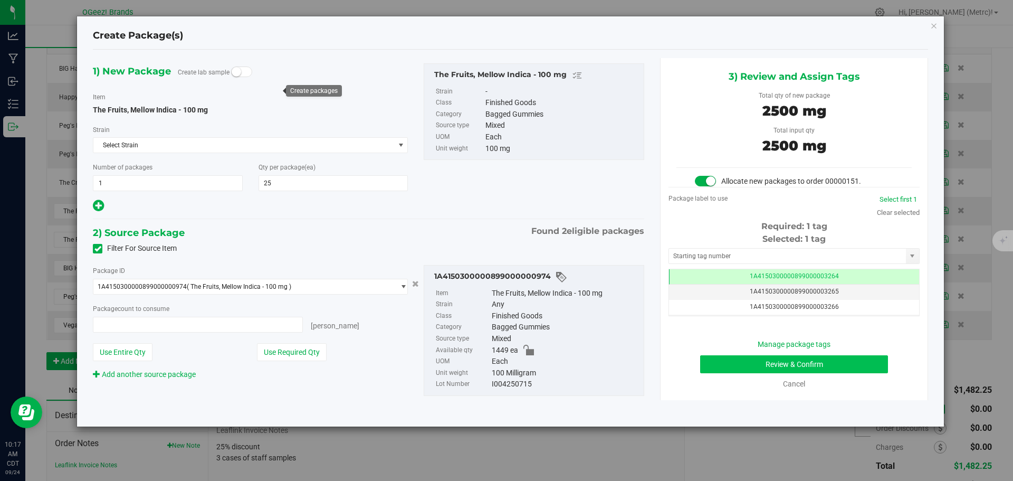
type input "25 ea"
click at [820, 360] on button "Review & Confirm" at bounding box center [794, 364] width 188 height 18
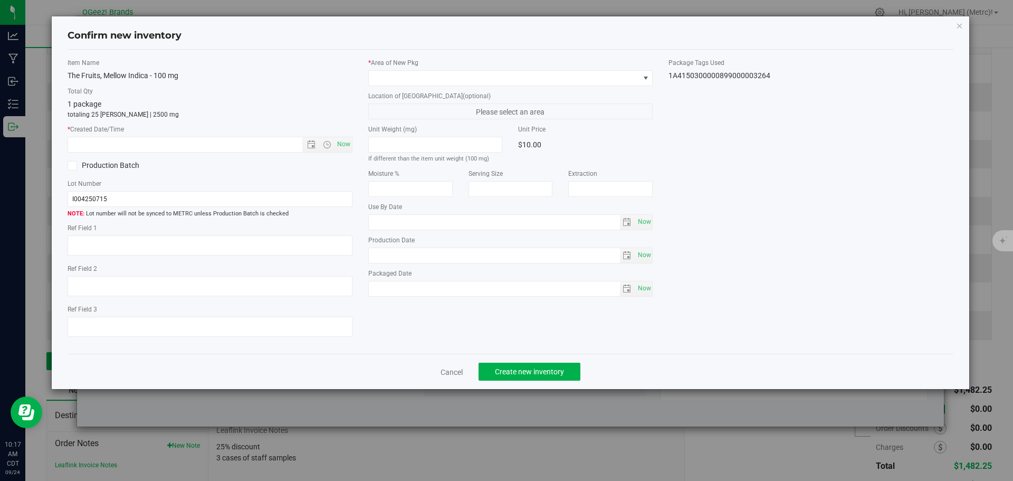
type input "Ethanol"
type input "[DATE]"
click at [343, 146] on span "Now" at bounding box center [344, 144] width 18 height 15
type input "9/24/2025 10:17 AM"
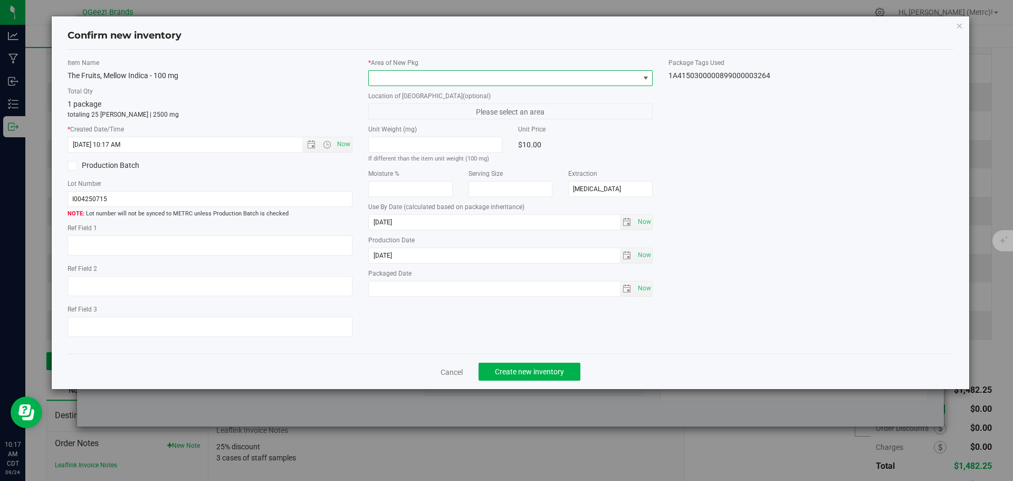
click at [503, 85] on span at bounding box center [504, 78] width 271 height 15
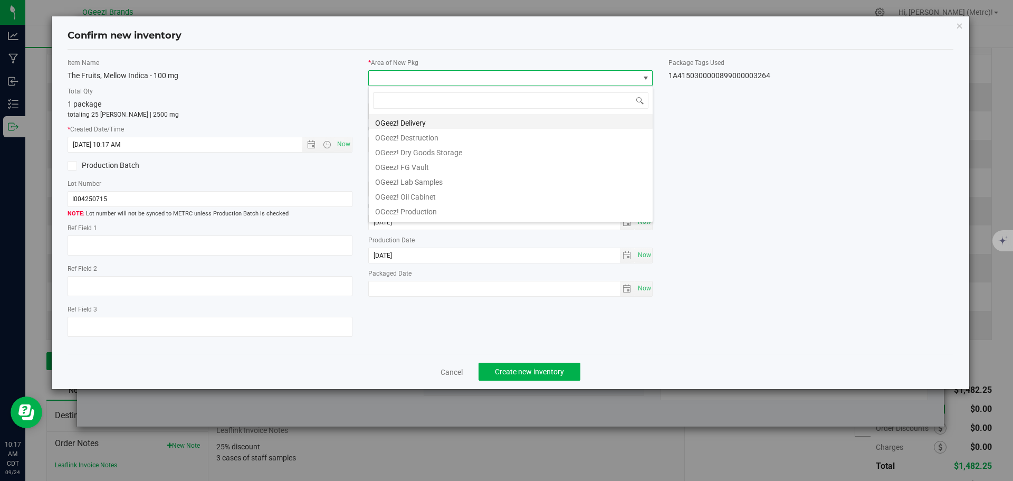
click at [491, 118] on li "OGeez! Delivery" at bounding box center [511, 121] width 284 height 15
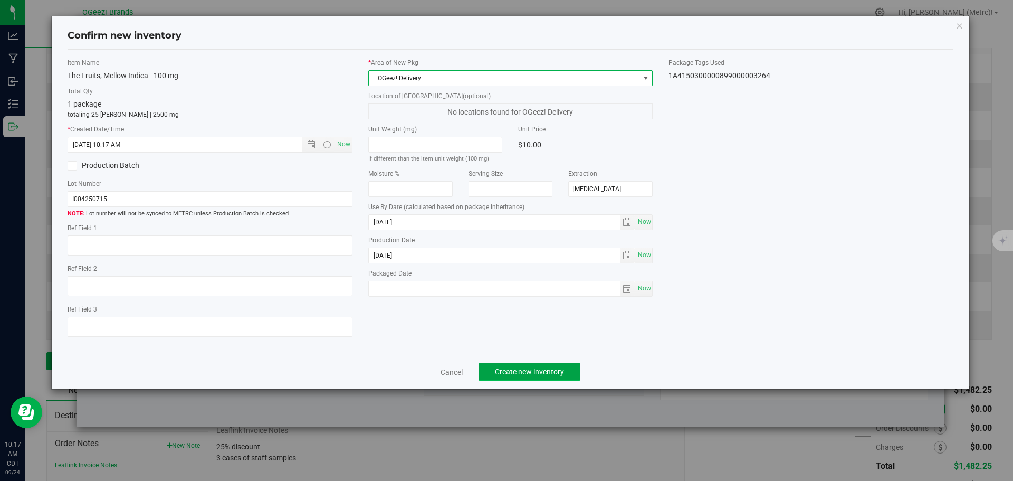
click at [540, 371] on span "Create new inventory" at bounding box center [529, 371] width 69 height 8
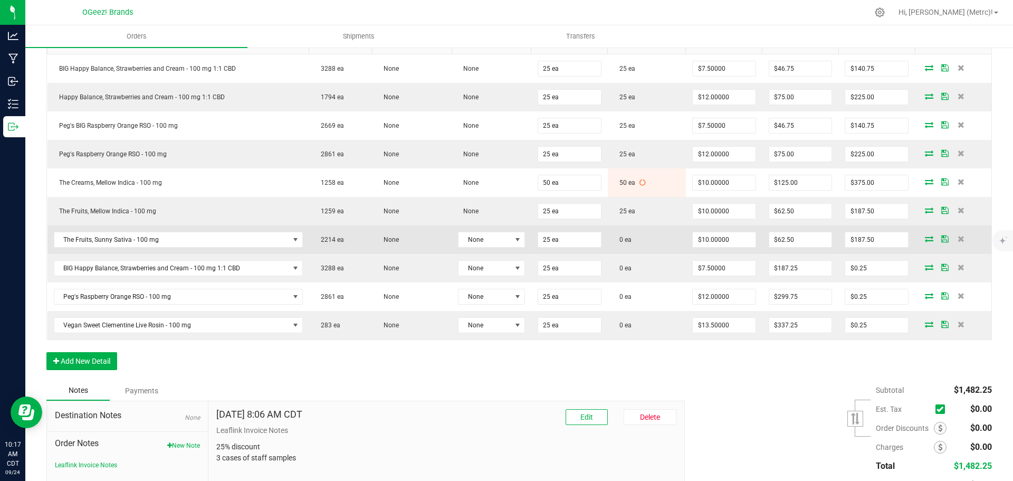
click at [925, 236] on icon at bounding box center [929, 238] width 8 height 6
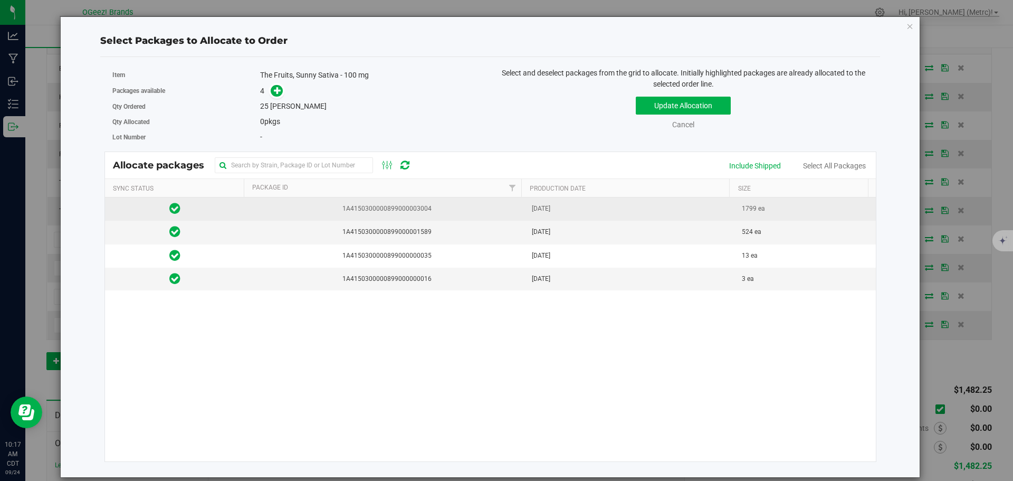
click at [550, 220] on td "Aug 28, 2025" at bounding box center [631, 208] width 211 height 23
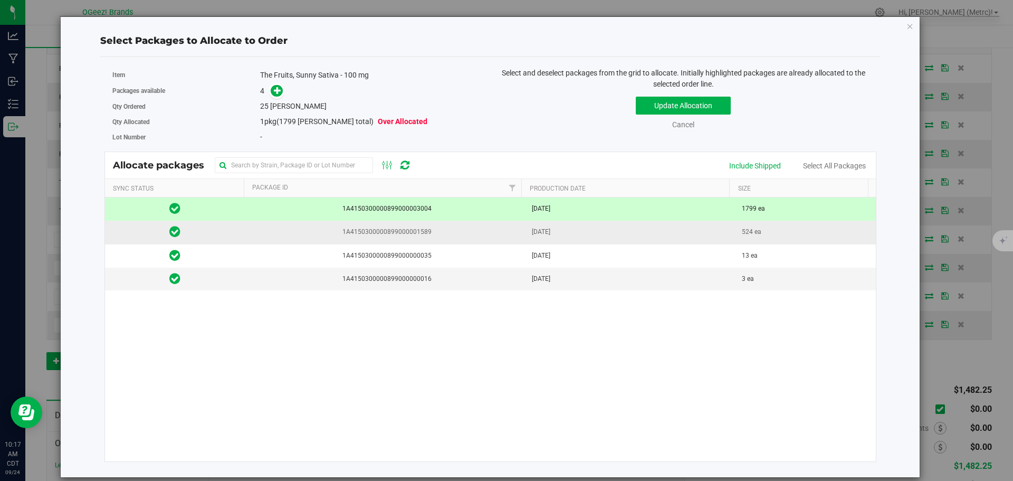
click at [545, 228] on span "Aug 05, 2025" at bounding box center [541, 232] width 18 height 10
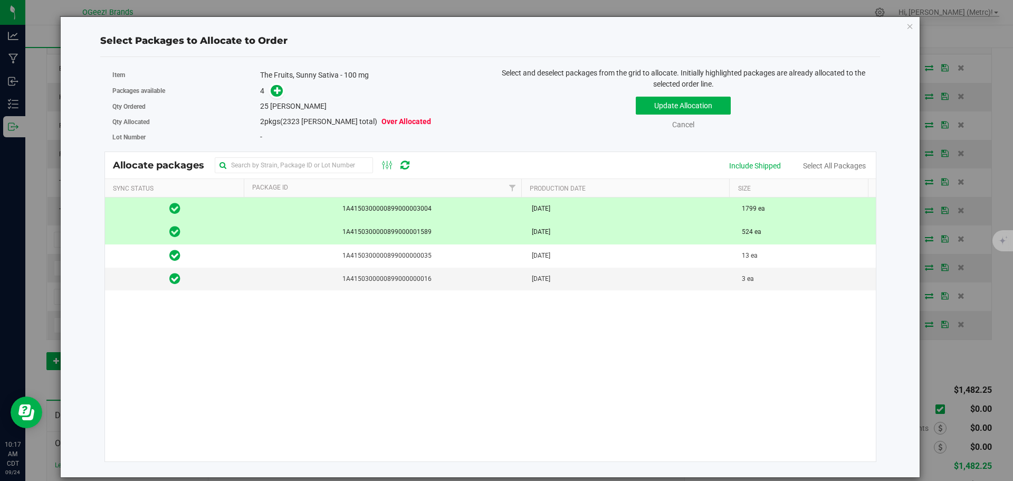
click at [545, 207] on span "Aug 28, 2025" at bounding box center [541, 209] width 18 height 10
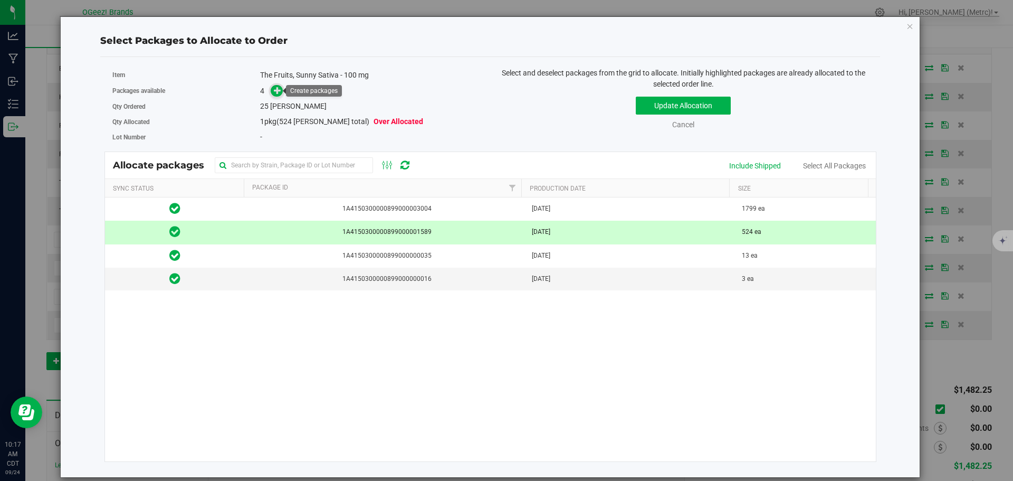
click at [273, 90] on span at bounding box center [277, 91] width 12 height 12
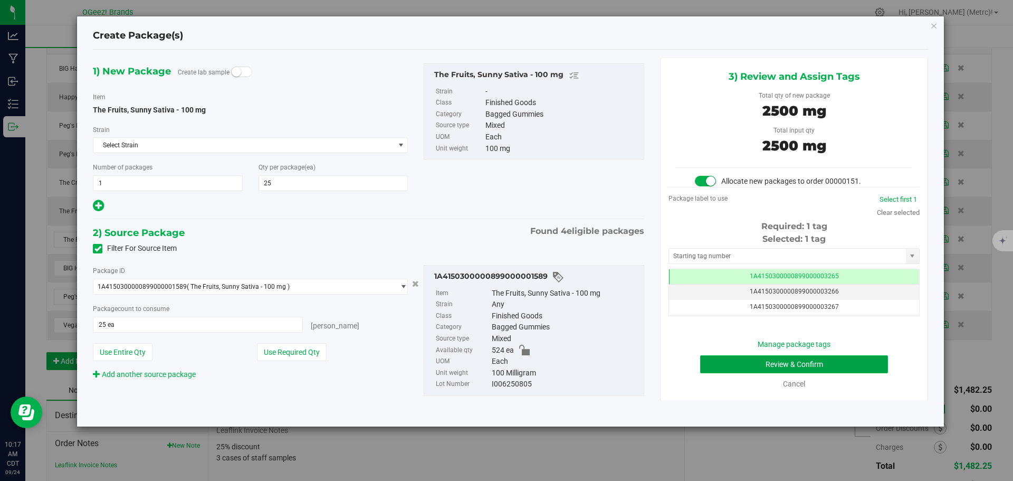
click at [855, 365] on button "Review & Confirm" at bounding box center [794, 364] width 188 height 18
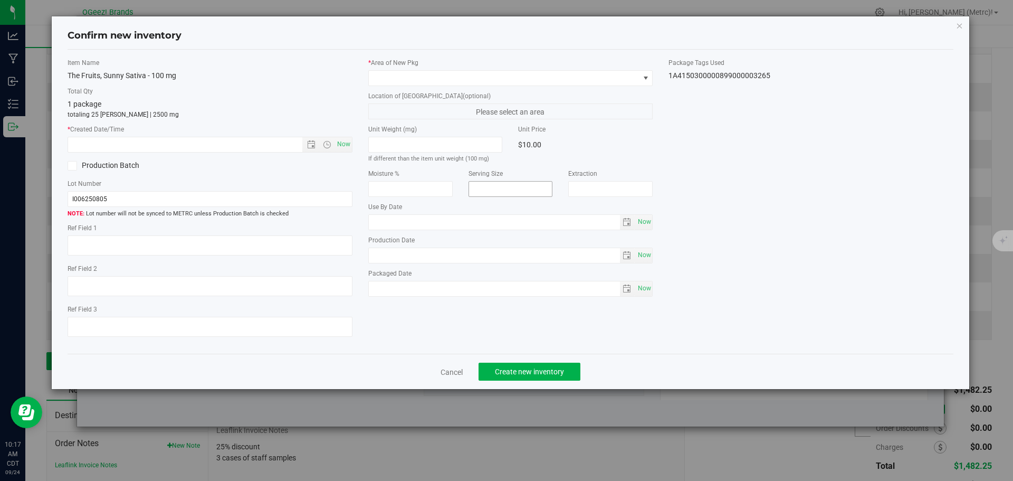
type input "[DATE]"
click at [347, 144] on span "Now" at bounding box center [344, 144] width 18 height 15
type input "9/24/2025 10:17 AM"
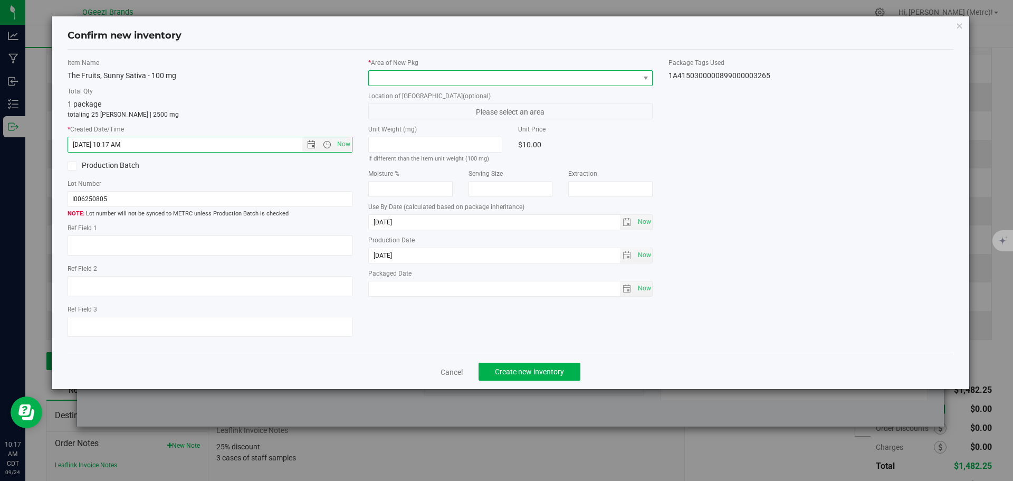
click at [439, 75] on span at bounding box center [504, 78] width 271 height 15
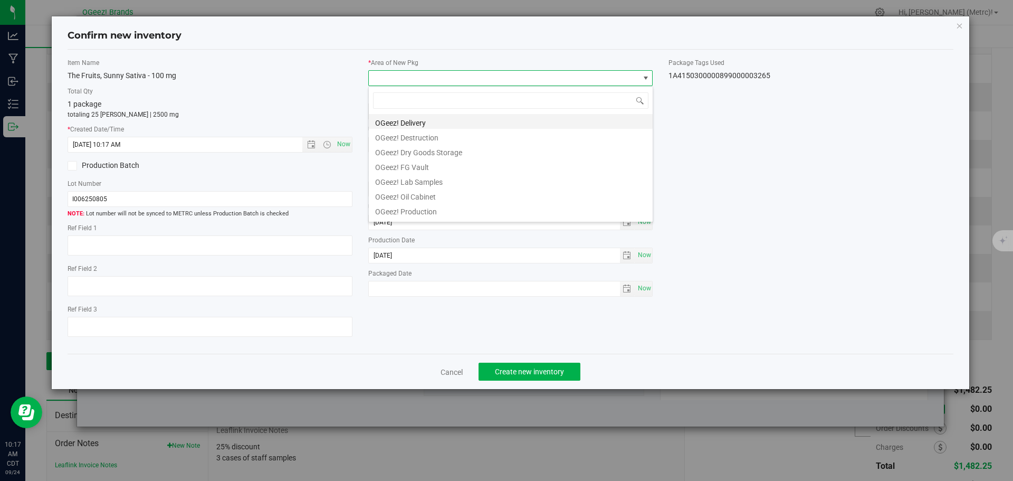
click at [449, 119] on li "OGeez! Delivery" at bounding box center [511, 121] width 284 height 15
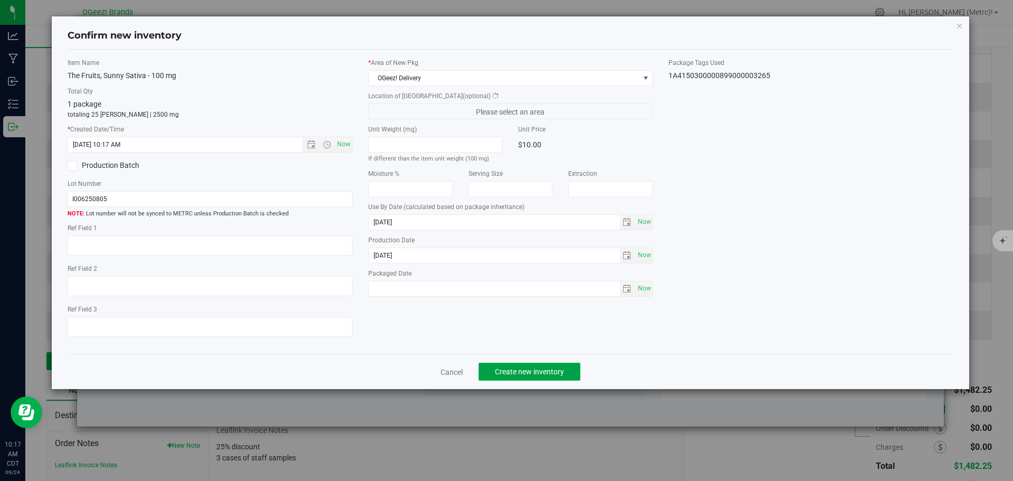
click at [535, 373] on span "Create new inventory" at bounding box center [529, 371] width 69 height 8
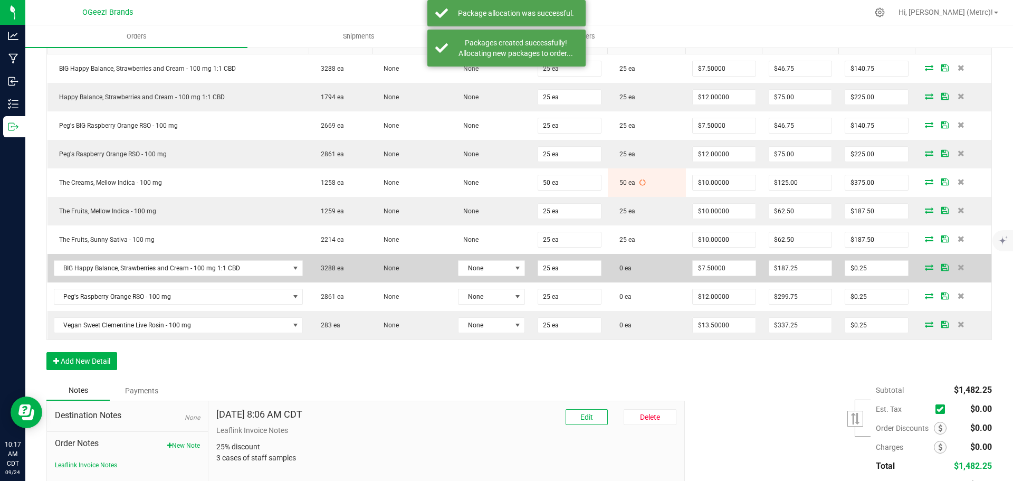
click at [925, 265] on icon at bounding box center [929, 267] width 8 height 6
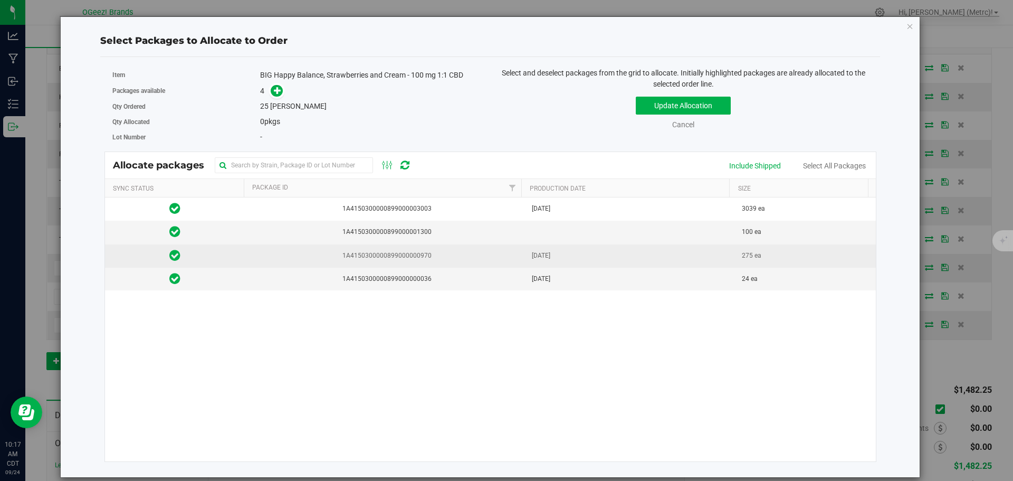
click at [510, 257] on span "1A4150300000899000000970" at bounding box center [385, 256] width 268 height 10
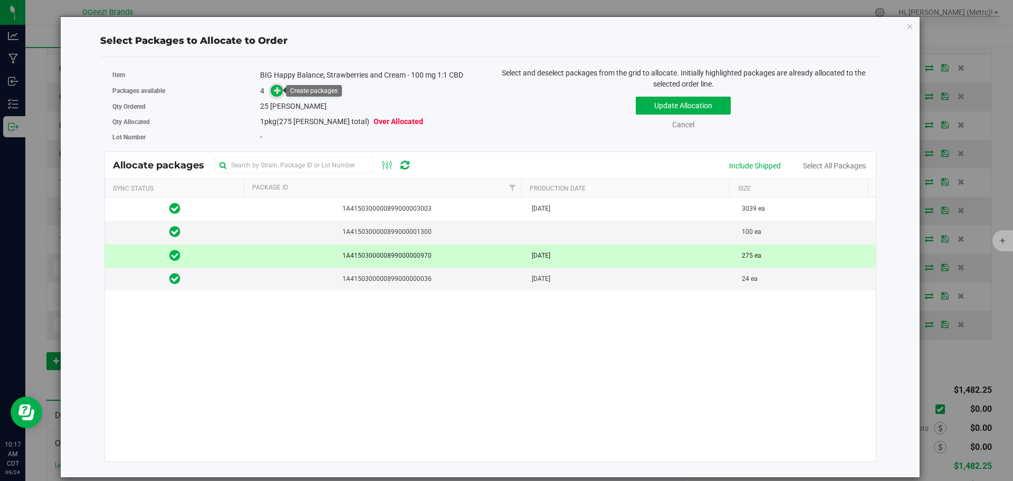
click at [279, 88] on icon at bounding box center [277, 90] width 7 height 7
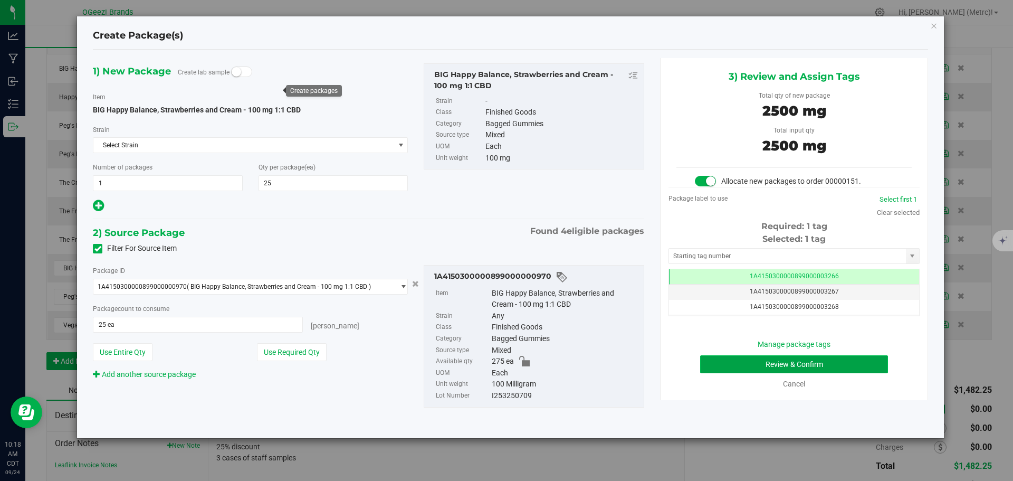
click at [820, 366] on button "Review & Confirm" at bounding box center [794, 364] width 188 height 18
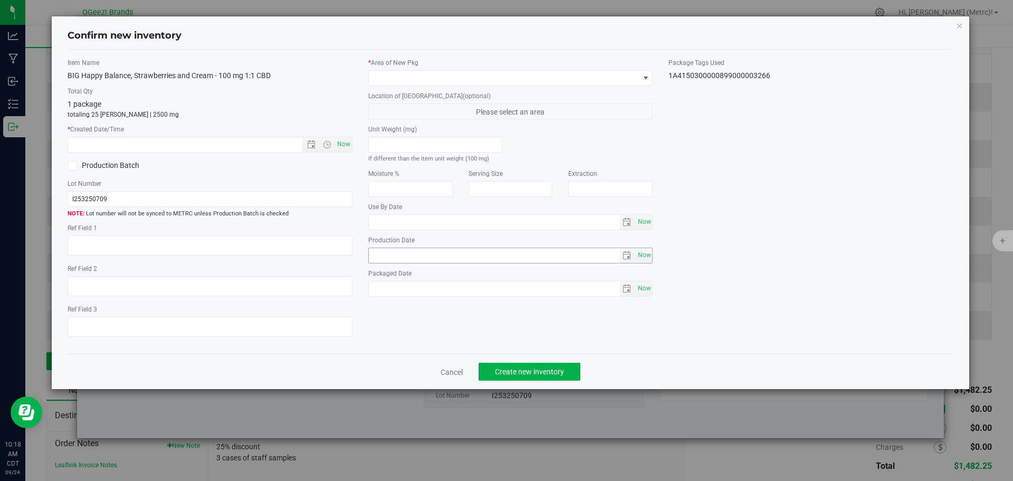
type input "Ethanol"
type input "[DATE]"
click at [346, 144] on span "Now" at bounding box center [344, 144] width 18 height 15
type input "9/24/2025 10:18 AM"
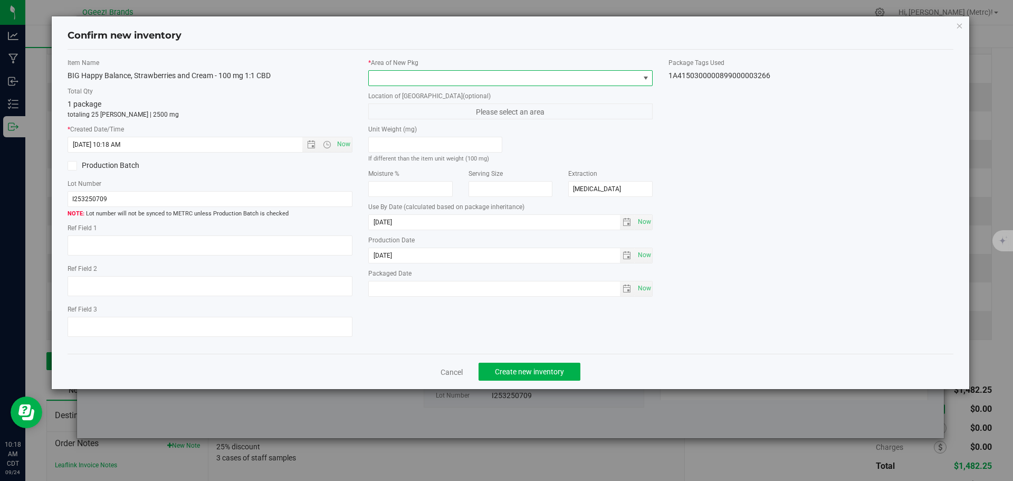
click at [415, 79] on span at bounding box center [504, 78] width 271 height 15
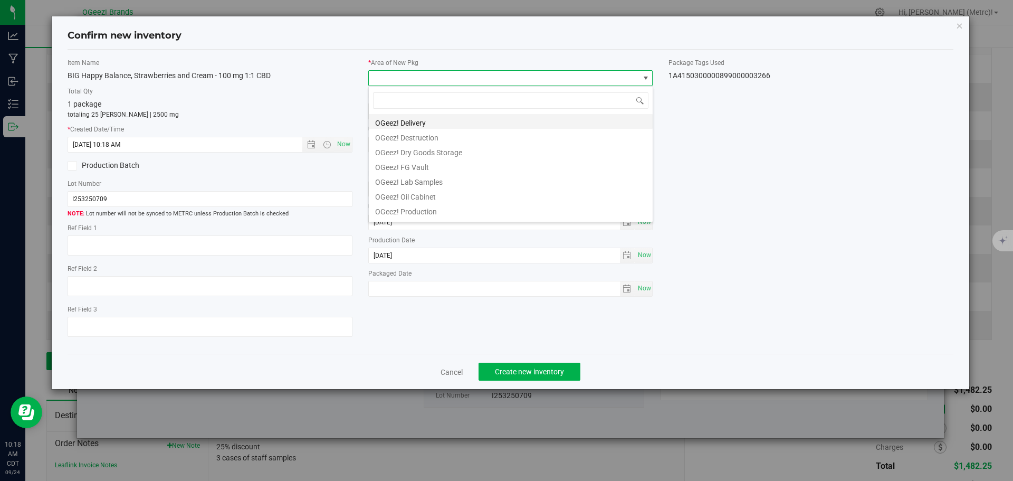
click at [446, 125] on li "OGeez! Delivery" at bounding box center [511, 121] width 284 height 15
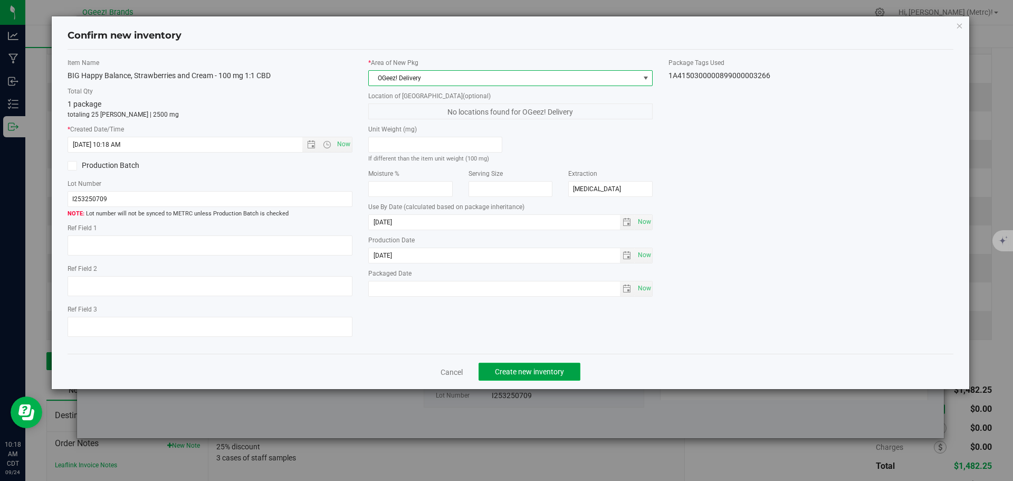
click at [515, 368] on span "Create new inventory" at bounding box center [529, 371] width 69 height 8
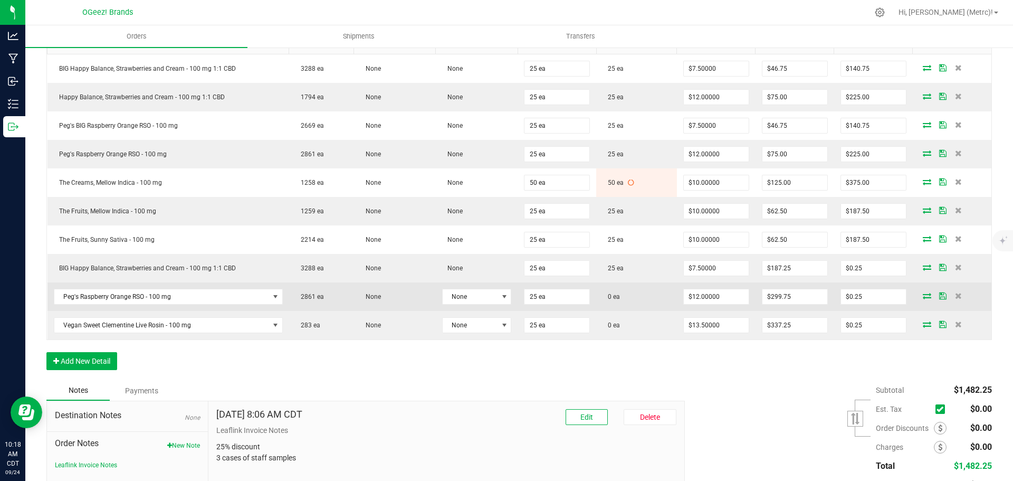
click at [923, 294] on icon at bounding box center [927, 295] width 8 height 6
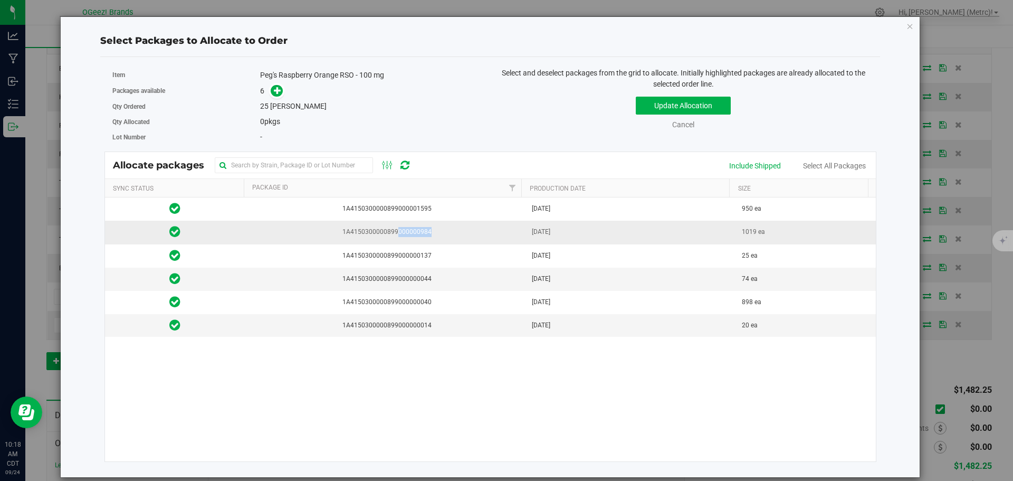
click at [395, 228] on span "1A4150300000899000000984" at bounding box center [385, 232] width 268 height 10
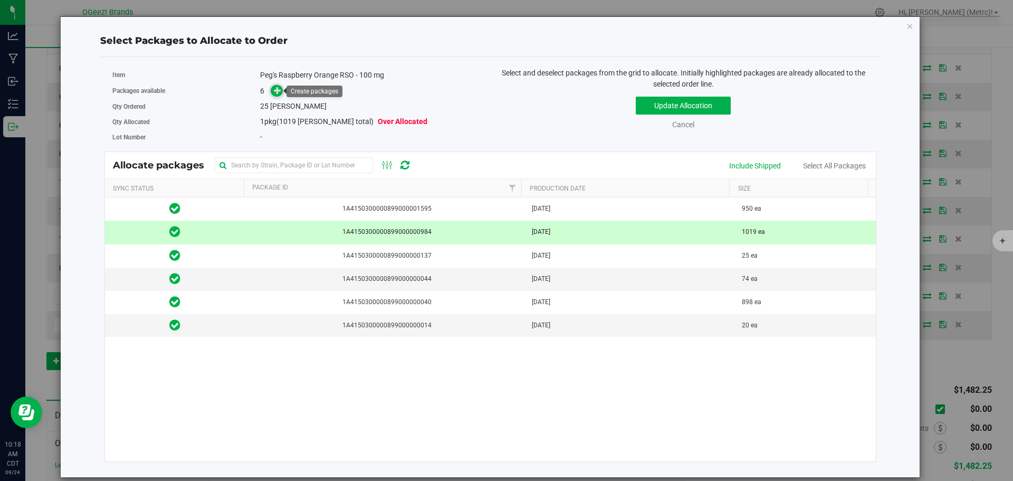
click at [278, 93] on icon at bounding box center [277, 90] width 7 height 7
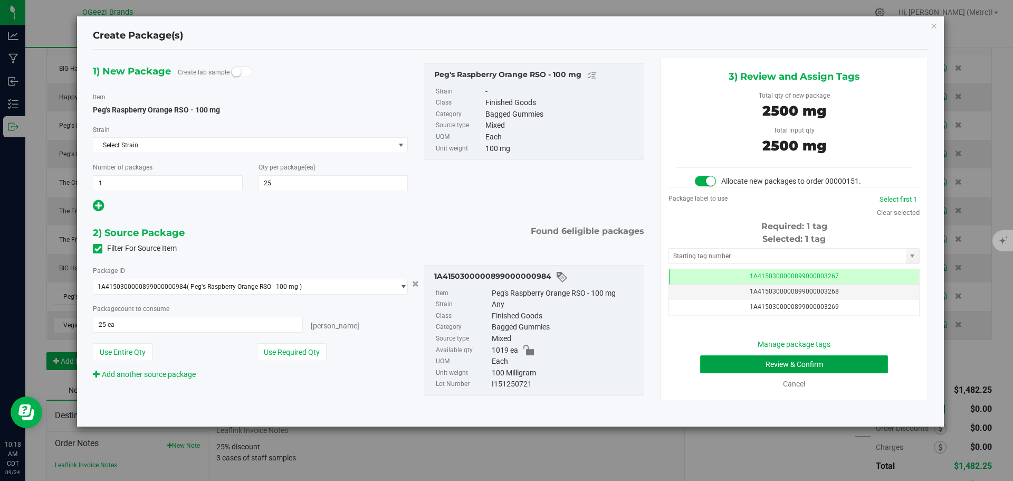
click at [839, 366] on button "Review & Confirm" at bounding box center [794, 364] width 188 height 18
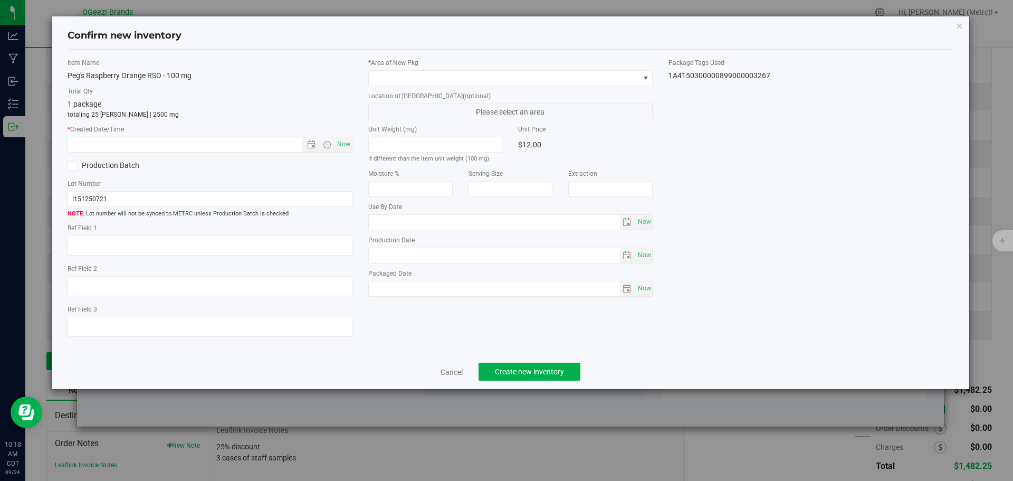
type input "Ethanol"
type input "[DATE]"
click at [345, 145] on span "Now" at bounding box center [344, 144] width 18 height 15
type input "9/24/2025 10:18 AM"
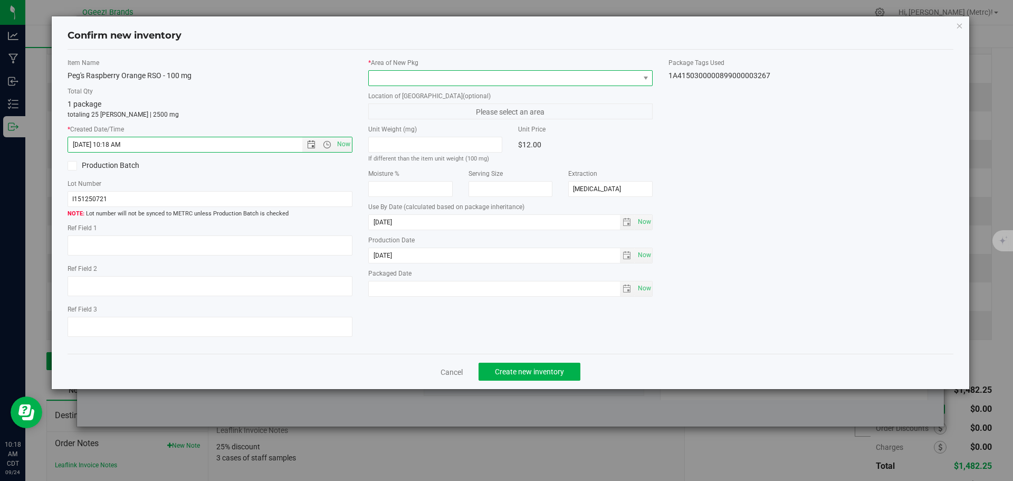
click at [404, 77] on span at bounding box center [504, 78] width 271 height 15
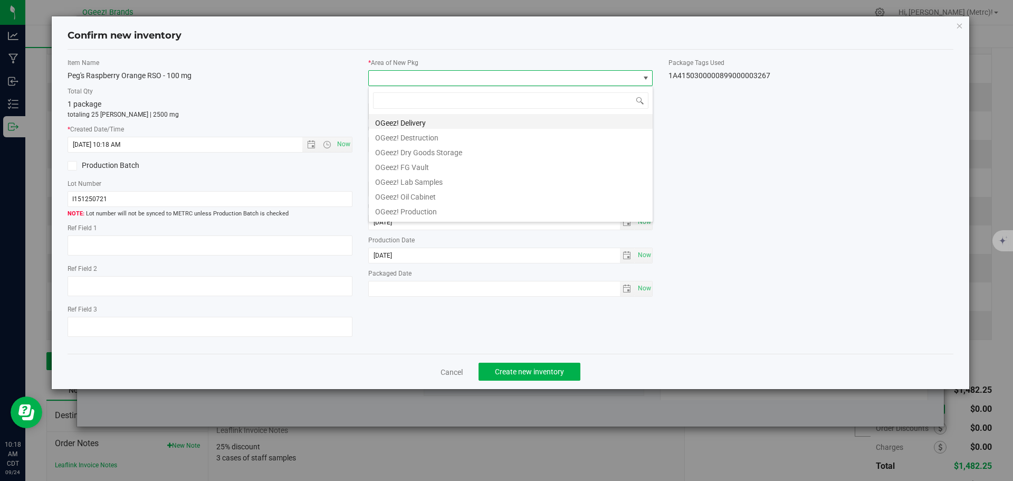
click at [431, 118] on li "OGeez! Delivery" at bounding box center [511, 121] width 284 height 15
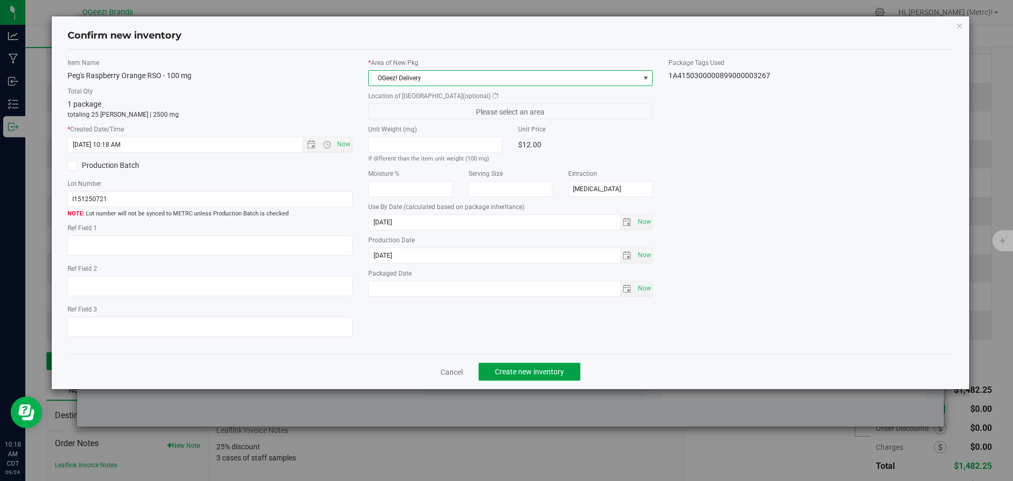
click at [565, 374] on button "Create new inventory" at bounding box center [530, 372] width 102 height 18
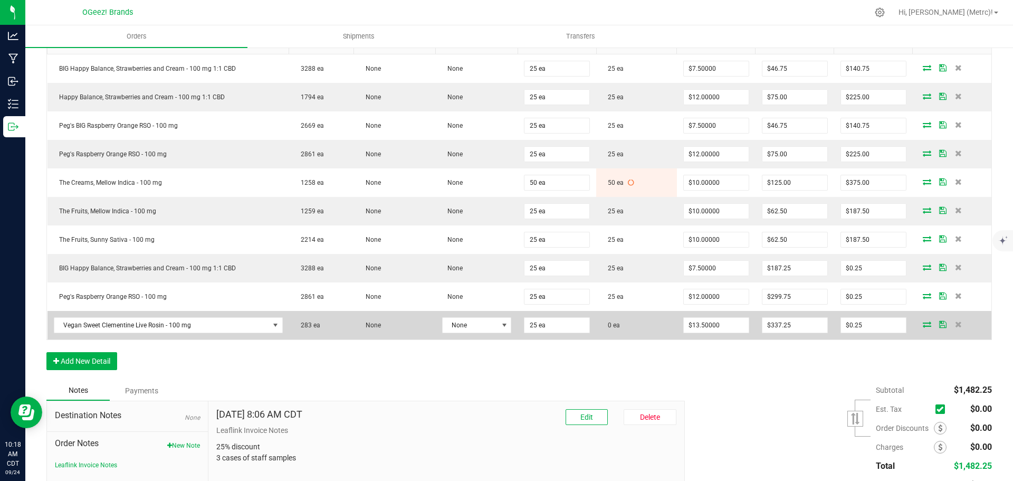
click at [923, 324] on icon at bounding box center [927, 324] width 8 height 6
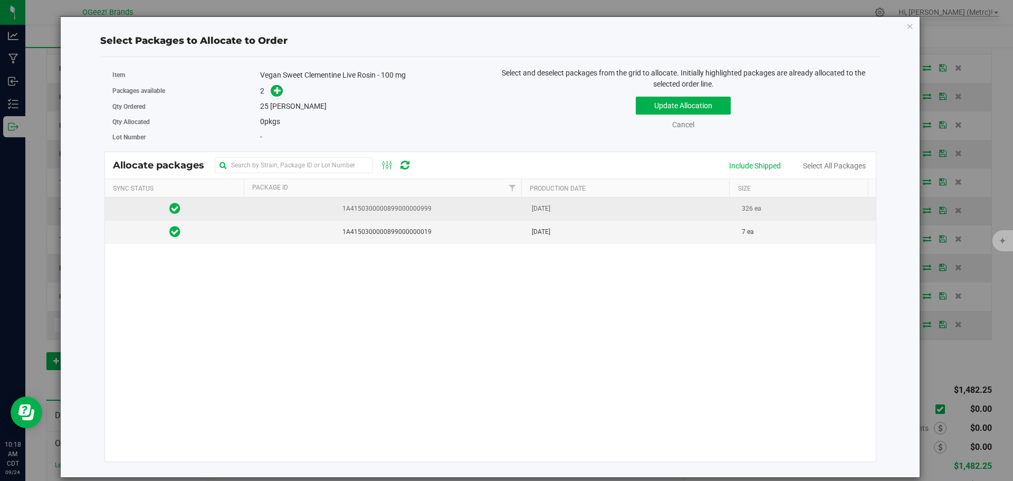
click at [625, 212] on td "Jun 16, 2026" at bounding box center [631, 208] width 211 height 23
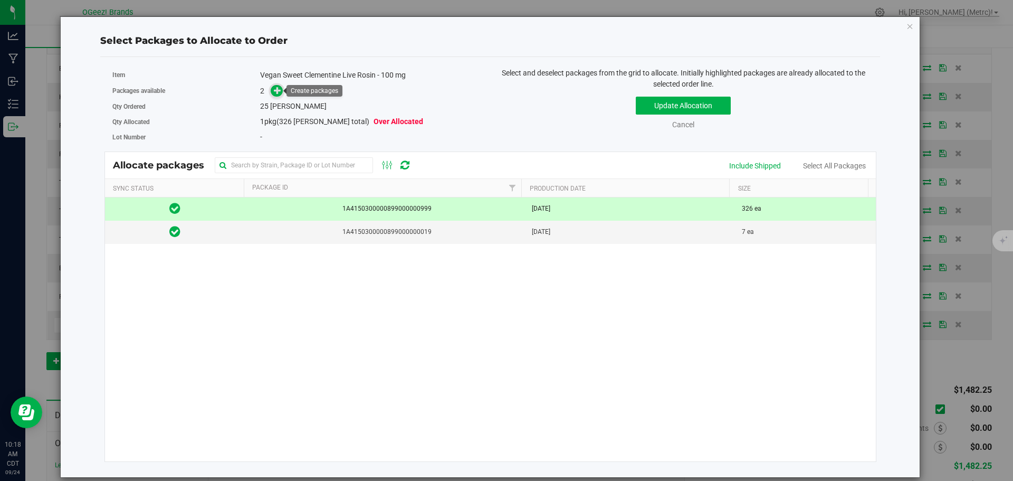
click at [277, 87] on icon at bounding box center [277, 90] width 7 height 7
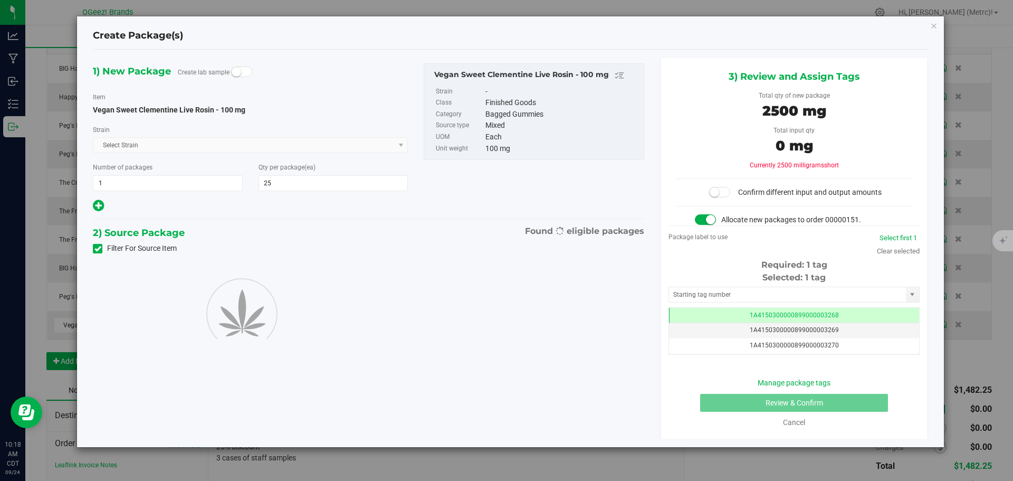
type input "25"
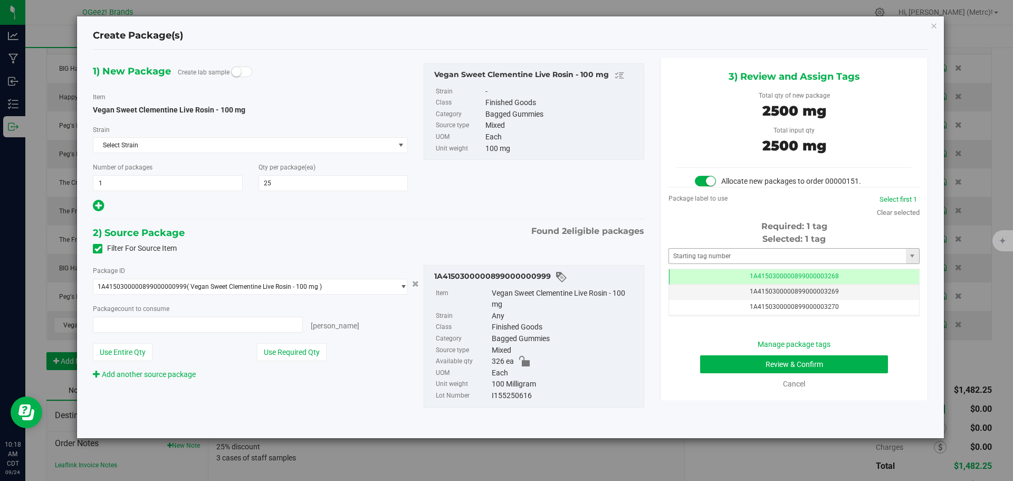
type input "25 ea"
click at [868, 363] on button "Review & Confirm" at bounding box center [794, 364] width 188 height 18
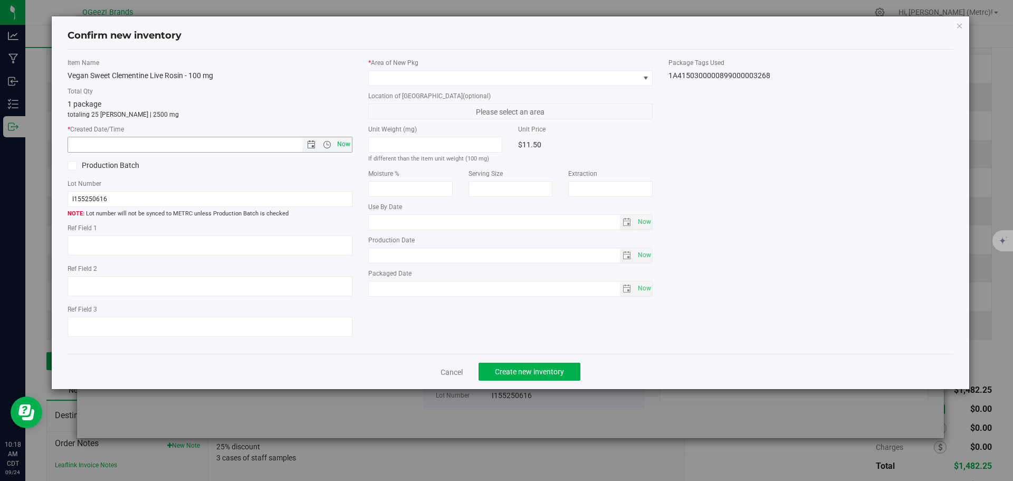
type input "Solventless"
type input "[DATE]"
click at [345, 143] on span "Now" at bounding box center [344, 144] width 18 height 15
type input "9/24/2025 10:18 AM"
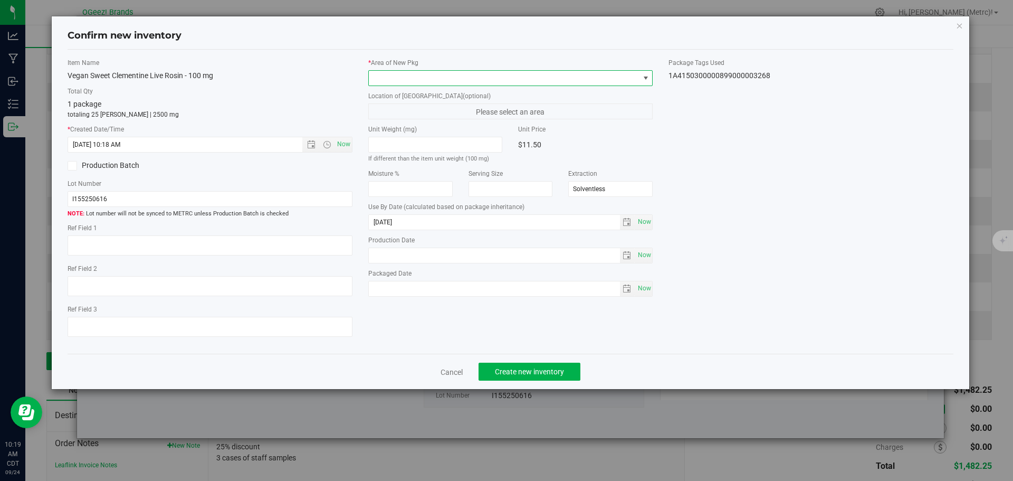
click at [403, 77] on span at bounding box center [504, 78] width 271 height 15
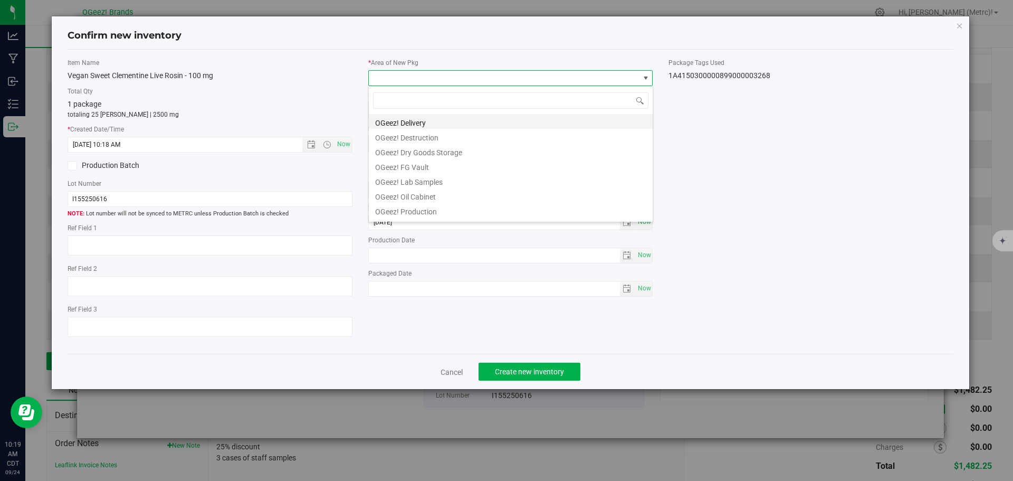
click at [428, 123] on li "OGeez! Delivery" at bounding box center [511, 121] width 284 height 15
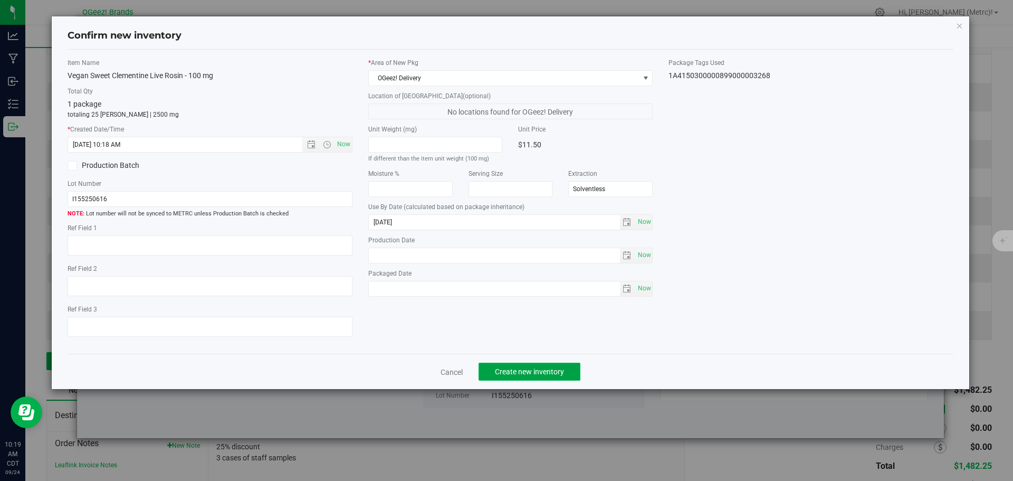
click at [529, 368] on span "Create new inventory" at bounding box center [529, 371] width 69 height 8
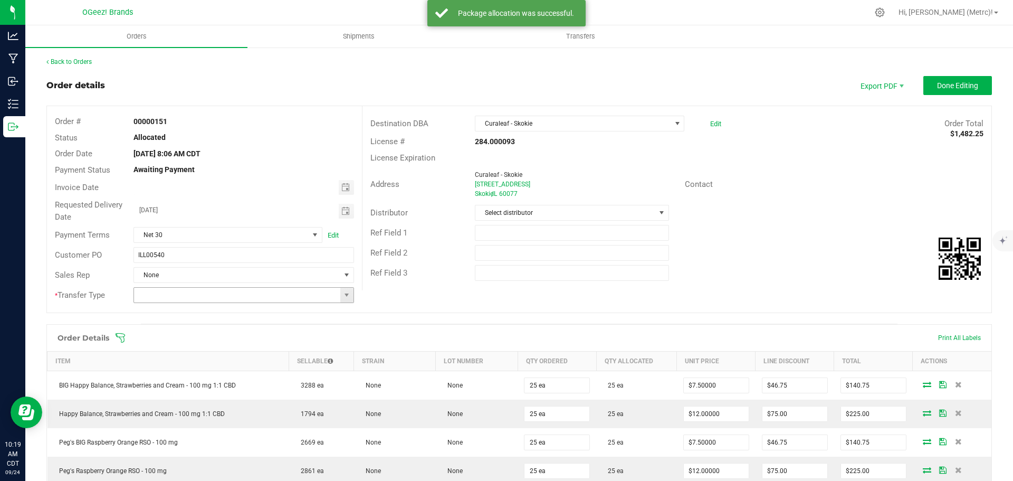
click at [332, 296] on input at bounding box center [237, 295] width 206 height 15
click at [337, 294] on span at bounding box center [244, 295] width 220 height 16
click at [342, 294] on span at bounding box center [346, 295] width 8 height 8
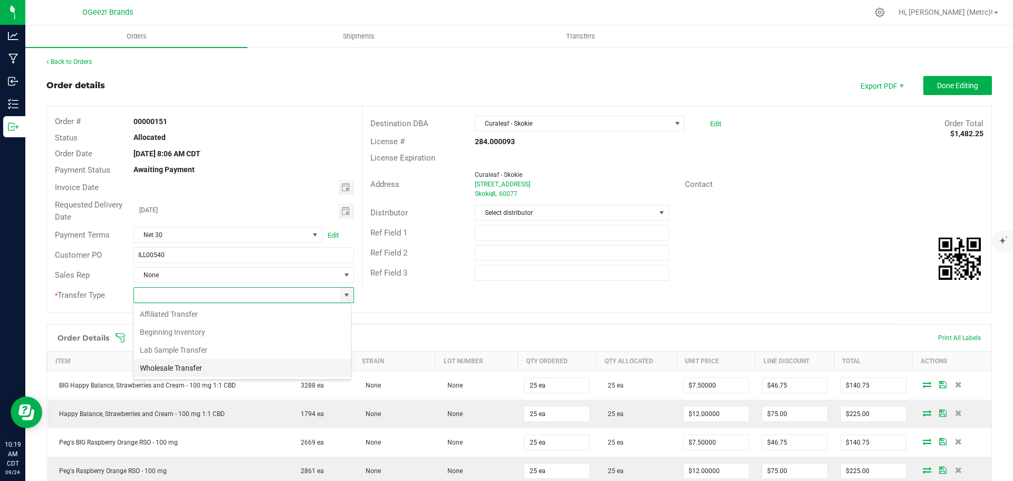
click at [268, 375] on li "Wholesale Transfer" at bounding box center [242, 368] width 217 height 18
type input "Wholesale Transfer"
click at [942, 82] on span "Done Editing" at bounding box center [957, 85] width 41 height 8
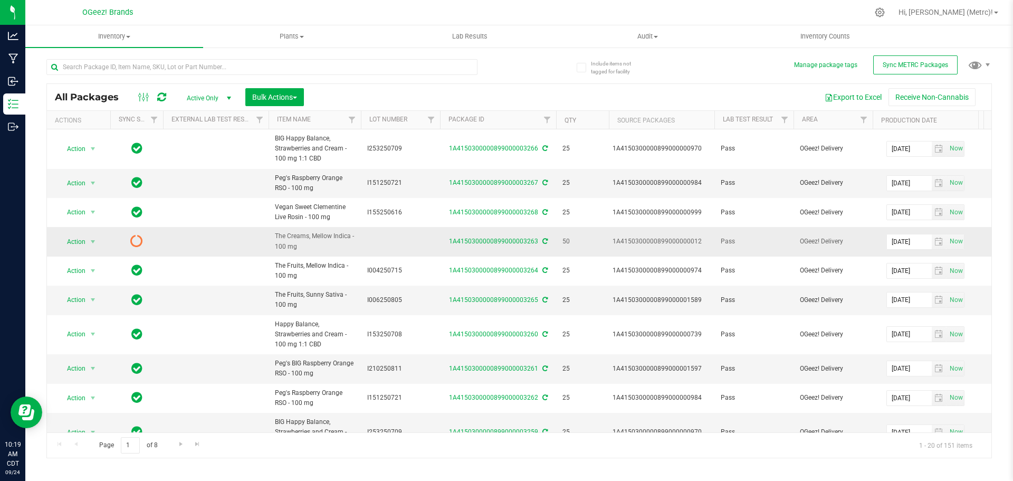
click at [542, 239] on icon at bounding box center [544, 241] width 5 height 6
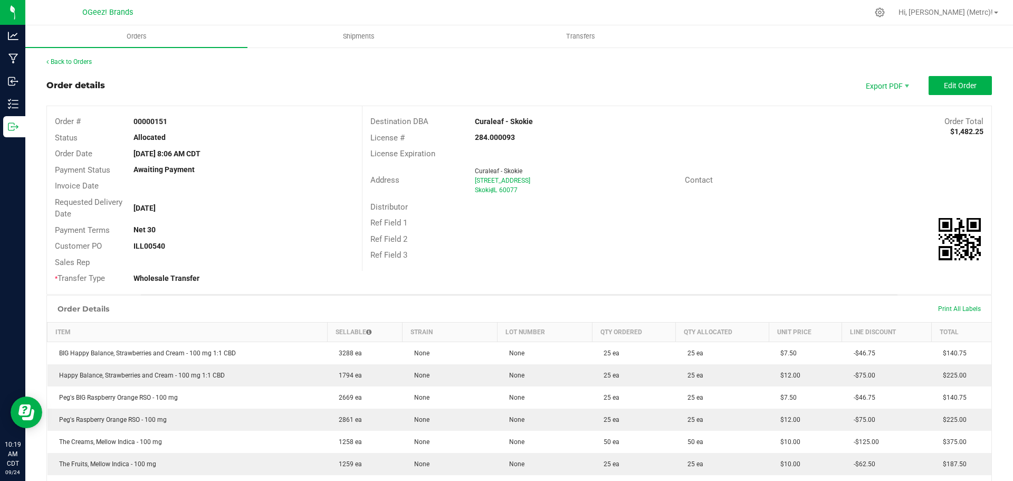
click at [672, 164] on div "Address Curaleaf - Skokie [STREET_ADDRESS]" at bounding box center [524, 180] width 322 height 33
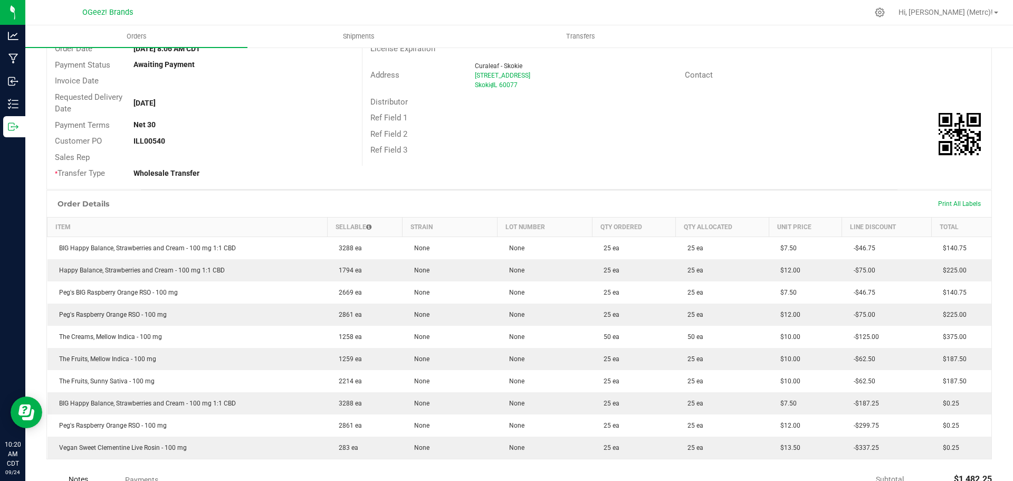
scroll to position [106, 0]
click at [966, 205] on span "Print All Labels" at bounding box center [959, 202] width 43 height 7
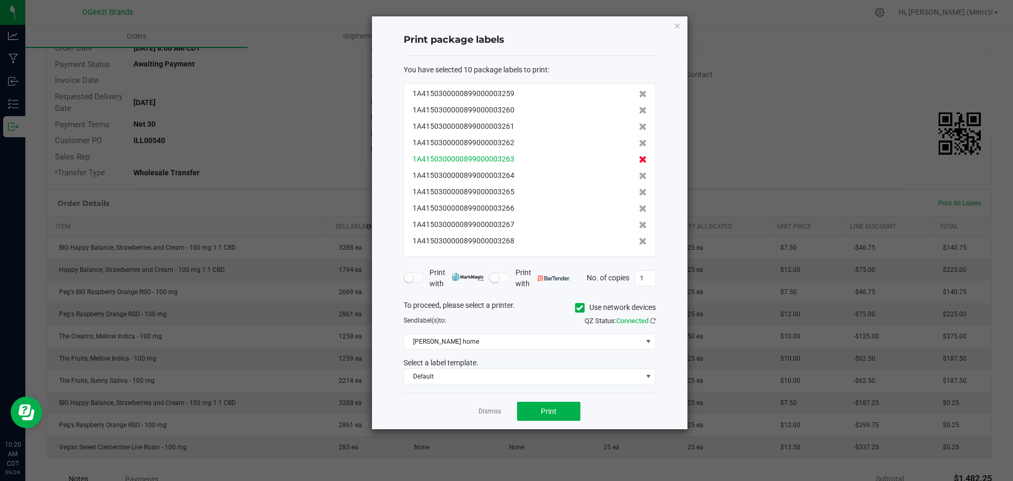
click at [639, 157] on icon at bounding box center [643, 159] width 8 height 7
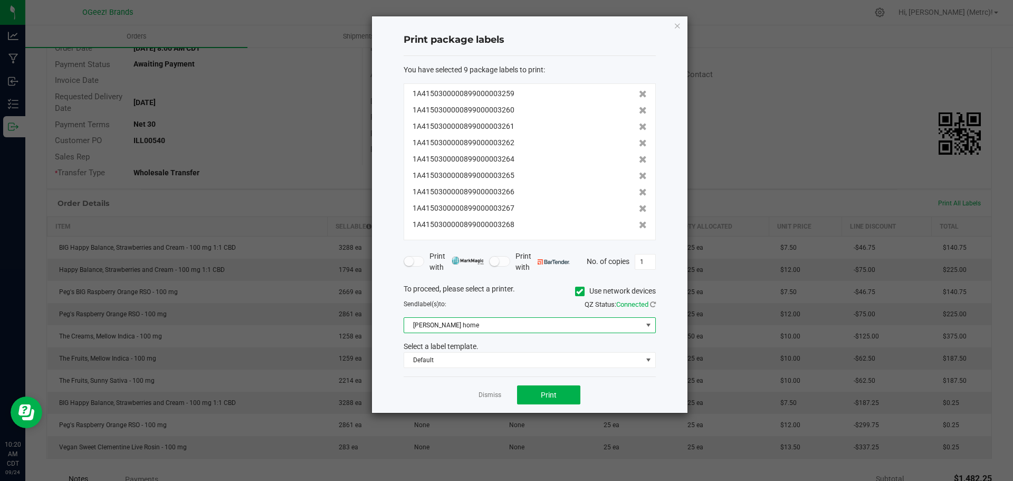
click at [618, 325] on span "Erik home" at bounding box center [523, 325] width 238 height 15
click at [579, 291] on icon at bounding box center [579, 291] width 7 height 0
click at [0, 0] on input "Use network devices" at bounding box center [0, 0] width 0 height 0
click at [550, 327] on span at bounding box center [523, 325] width 238 height 15
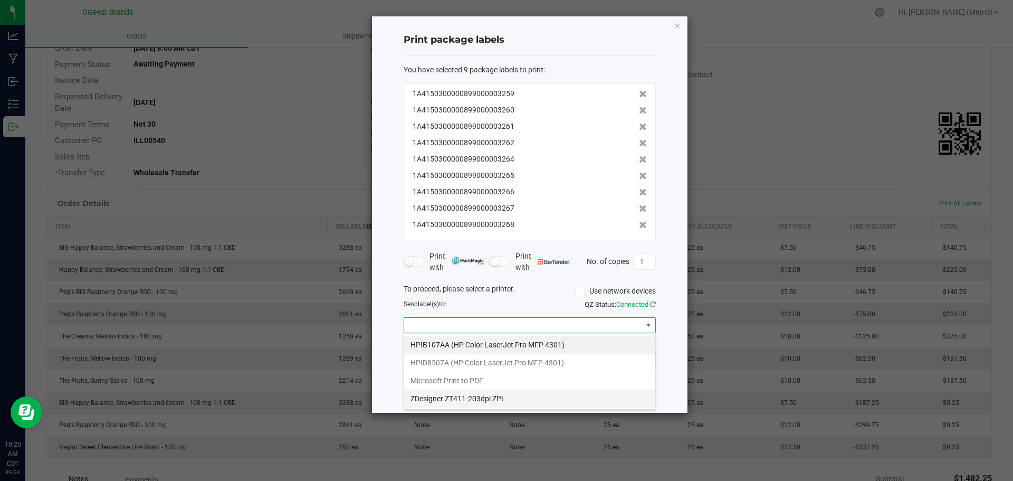
click at [471, 396] on ZPL "ZDesigner ZT411-203dpi ZPL" at bounding box center [529, 398] width 251 height 18
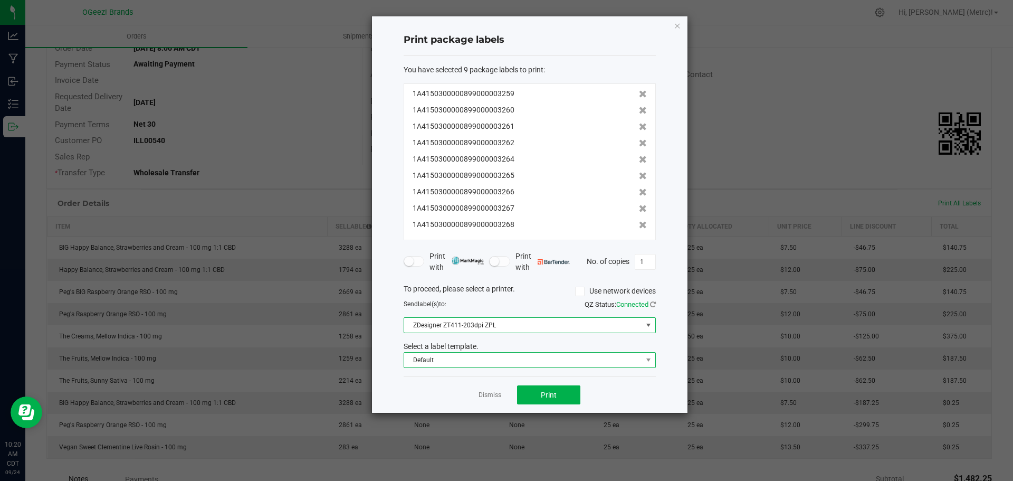
click at [620, 357] on span "Default" at bounding box center [523, 360] width 238 height 15
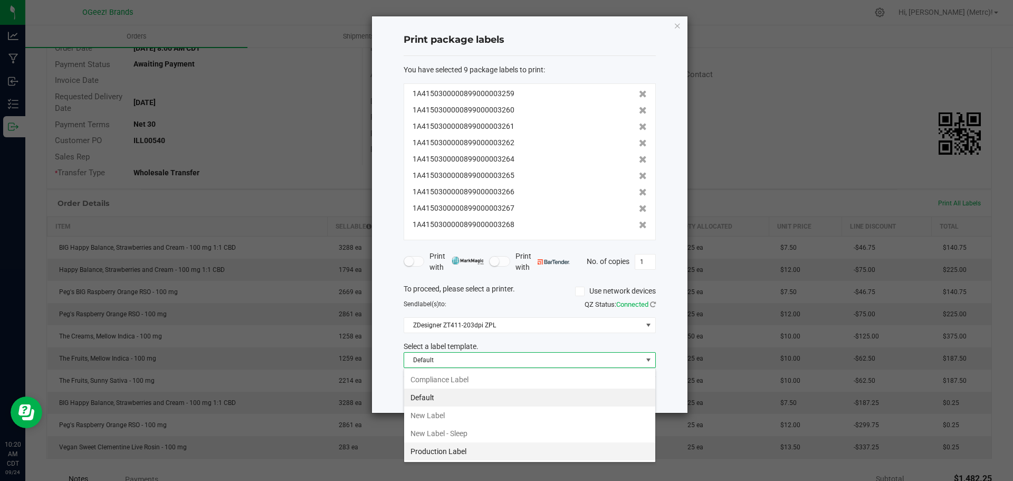
click at [471, 449] on li "Production Label" at bounding box center [529, 451] width 251 height 18
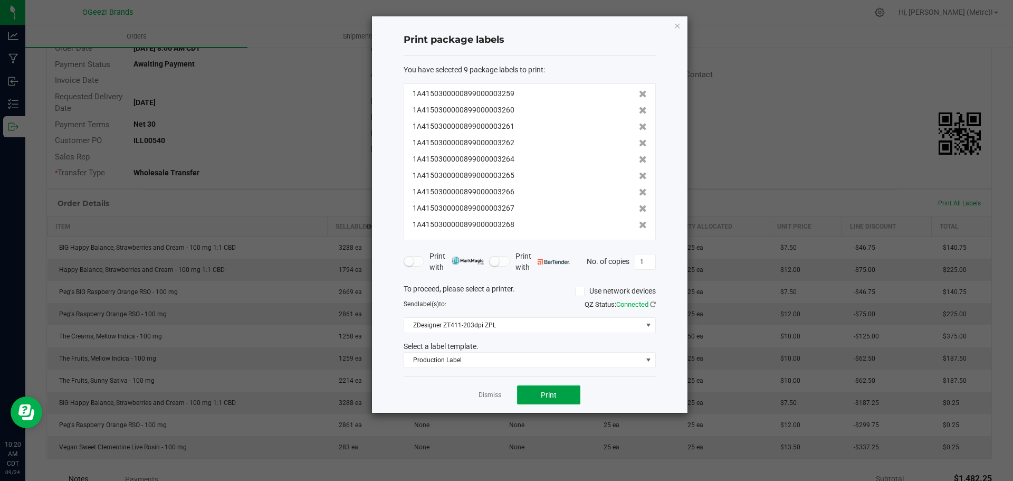
click at [557, 393] on button "Print" at bounding box center [548, 394] width 63 height 19
click at [649, 259] on input "1" at bounding box center [645, 261] width 20 height 15
type input "25"
click at [519, 357] on span "Production Label" at bounding box center [523, 360] width 238 height 15
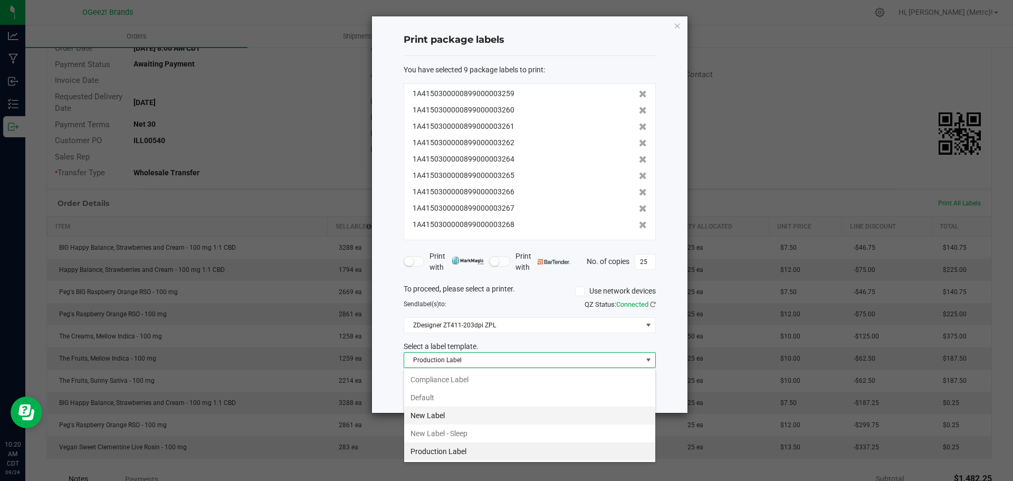
click at [460, 415] on li "New Label" at bounding box center [529, 415] width 251 height 18
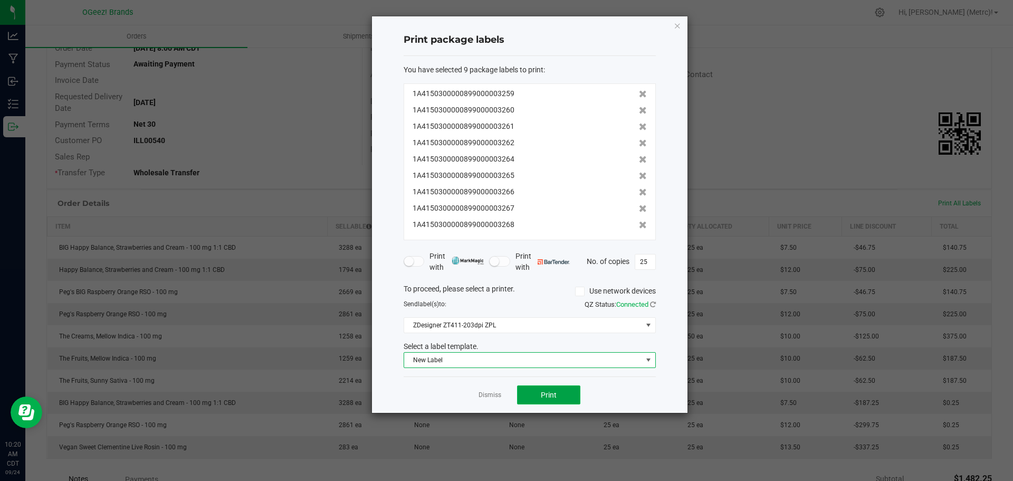
click at [545, 392] on span "Print" at bounding box center [549, 394] width 16 height 8
